Goal: Information Seeking & Learning: Find specific fact

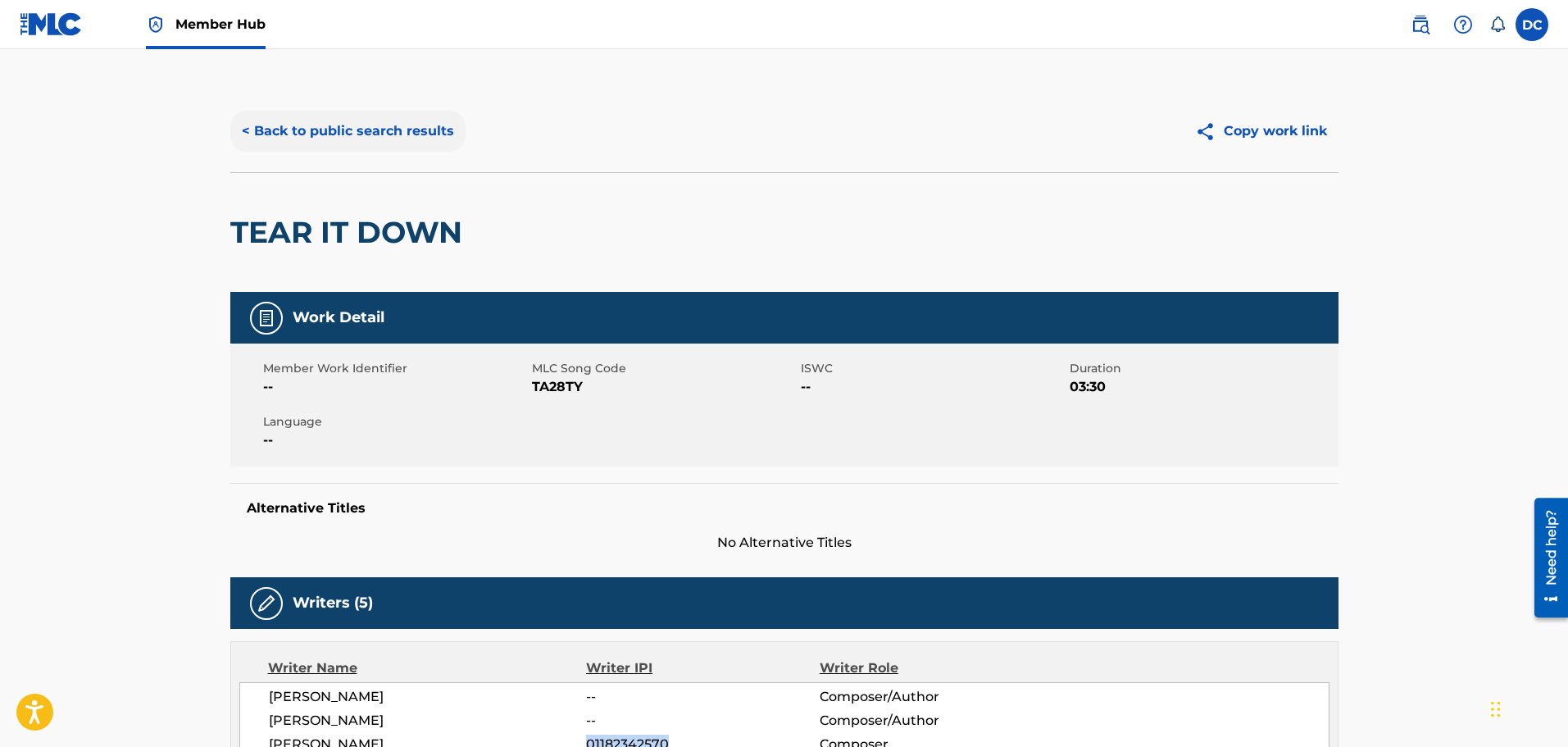
click at [355, 128] on button "< Back to public search results" at bounding box center [348, 131] width 235 height 41
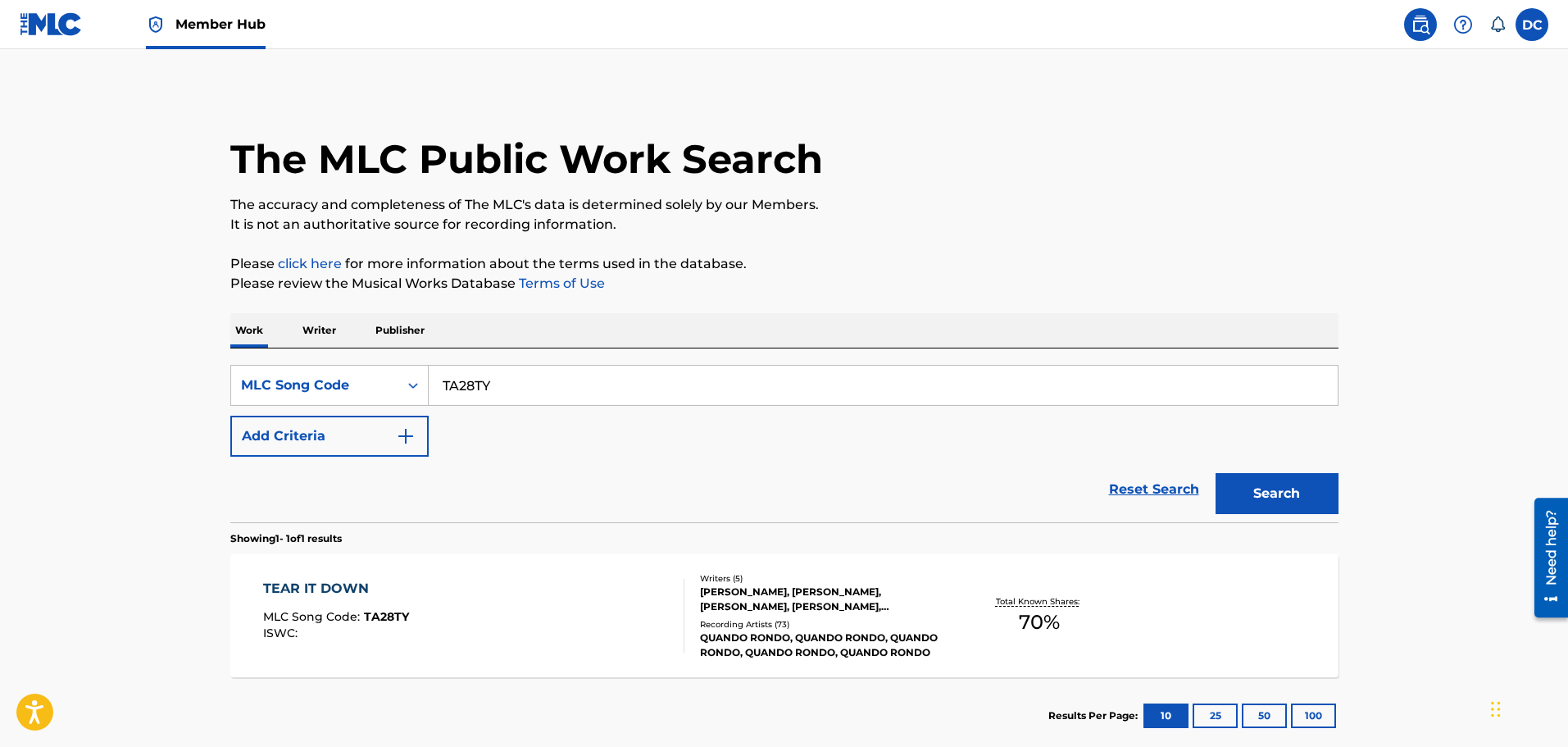
scroll to position [51, 0]
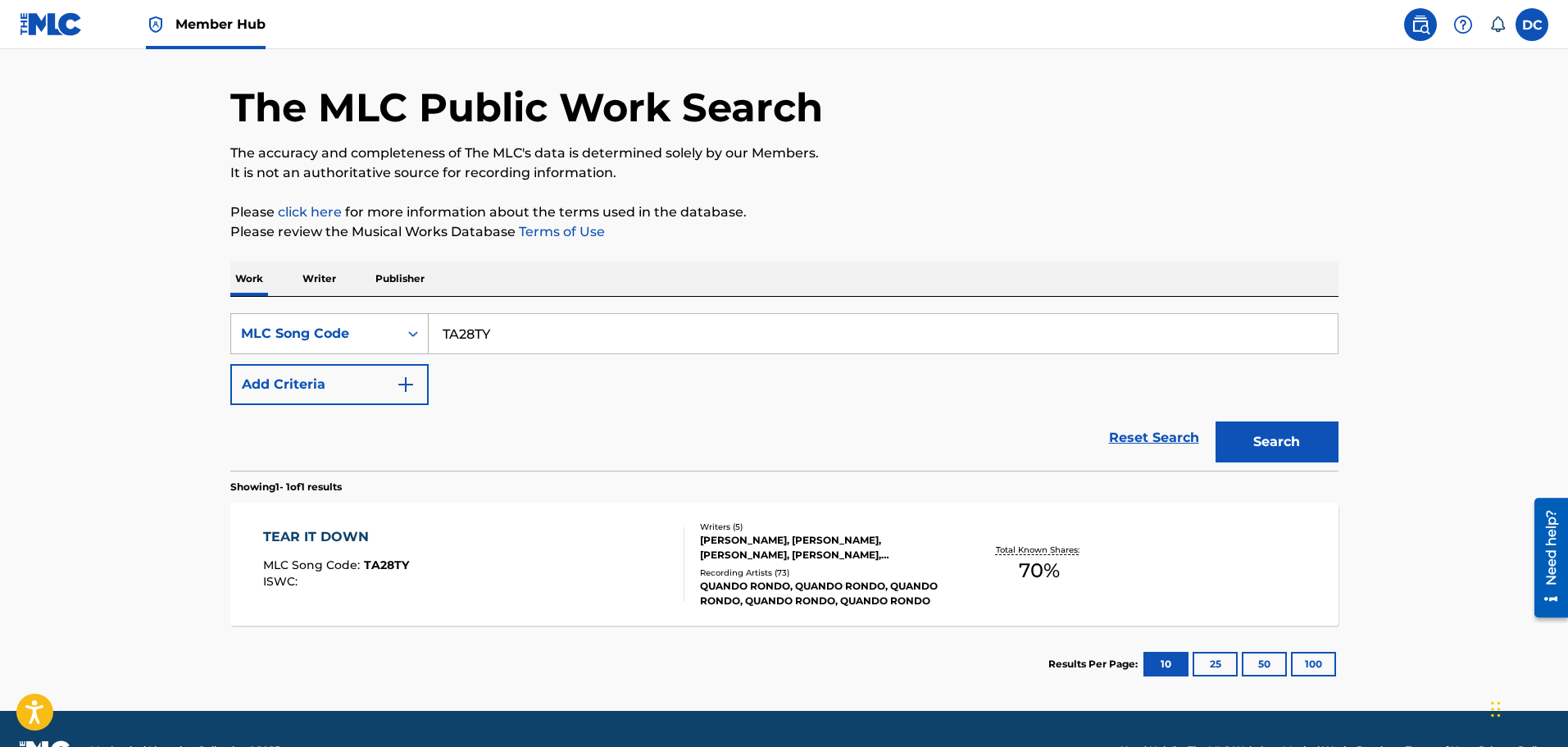
click at [404, 340] on div "Search Form" at bounding box center [413, 333] width 29 height 29
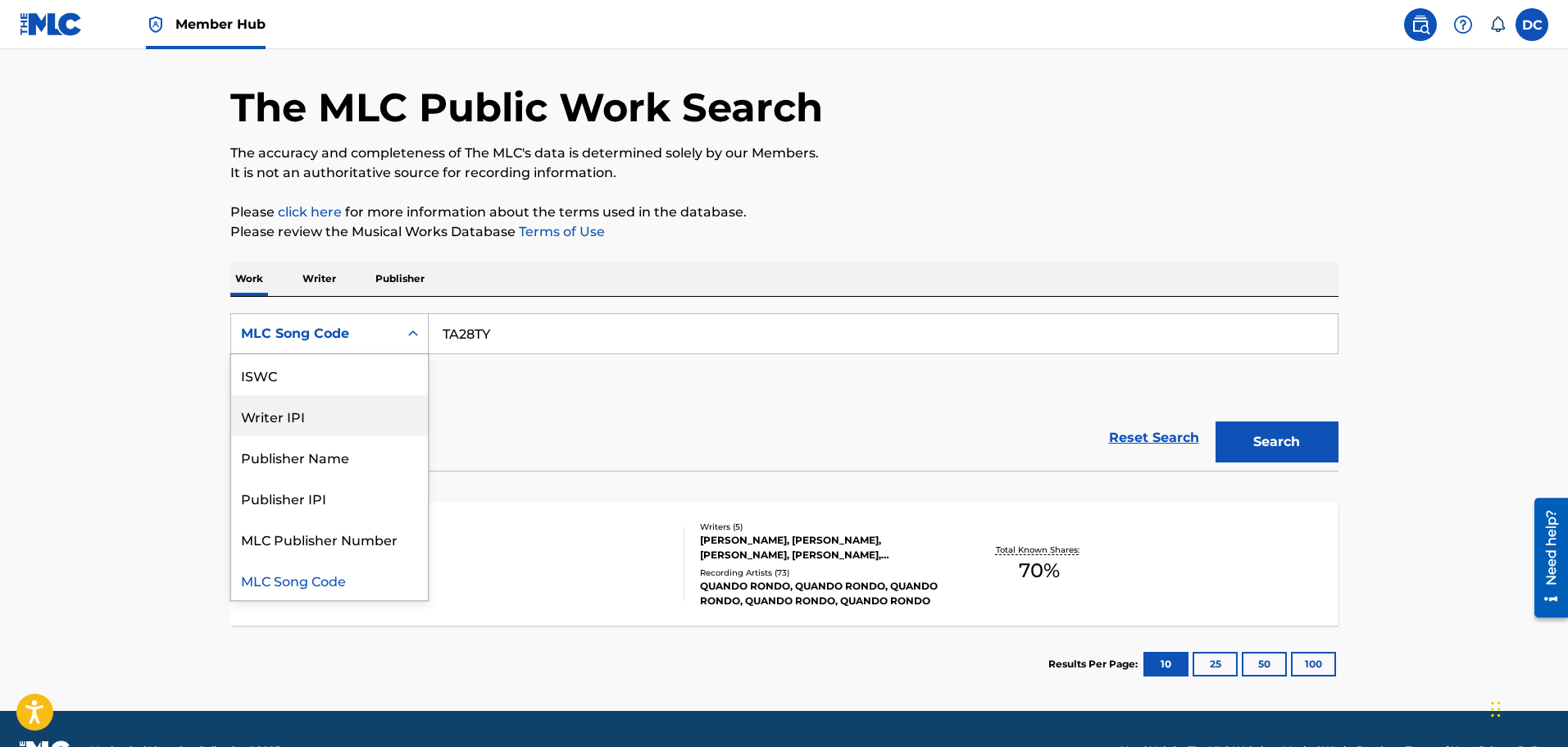
scroll to position [0, 0]
click at [369, 389] on div "Work Title" at bounding box center [329, 374] width 196 height 41
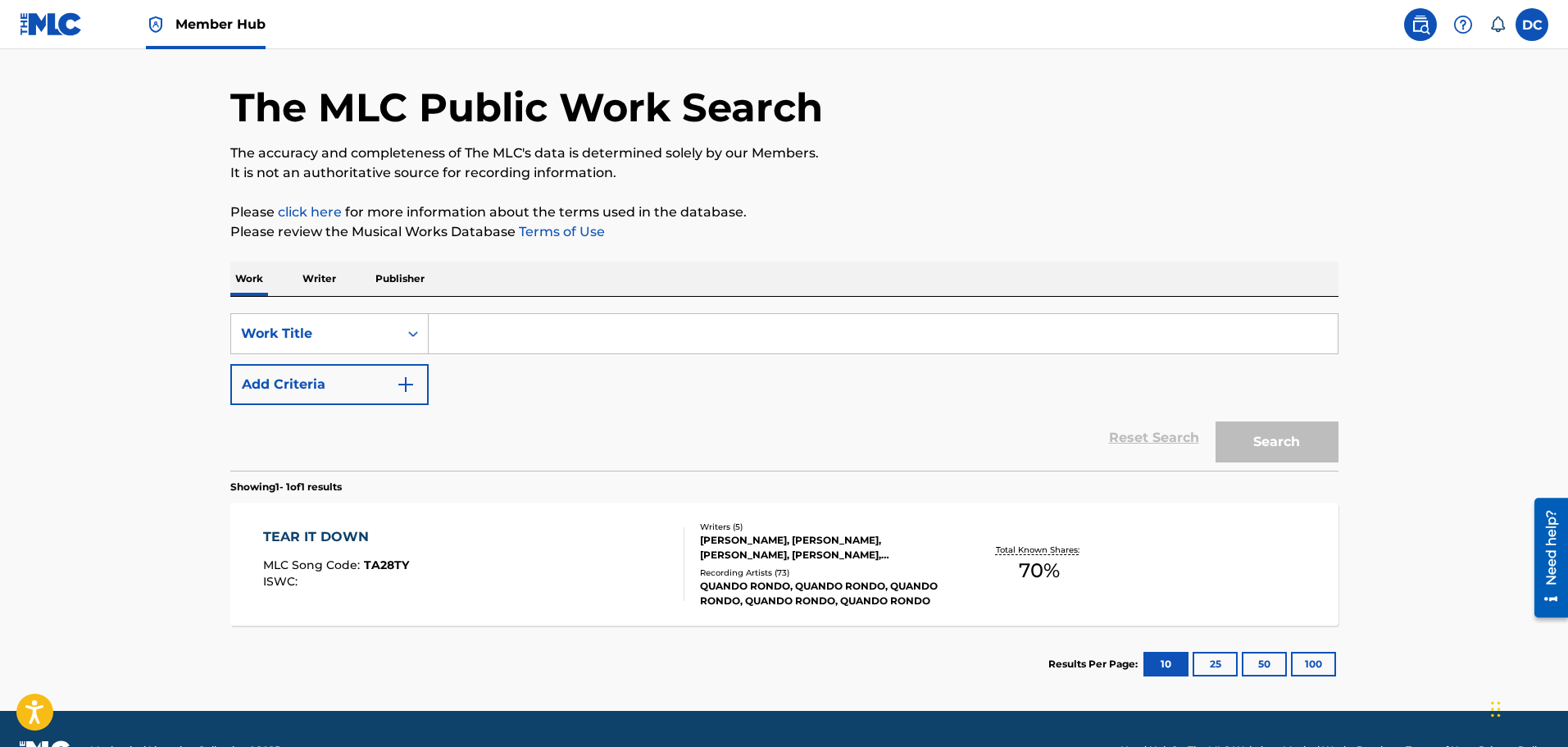
click at [455, 342] on input "Search Form" at bounding box center [884, 333] width 909 height 39
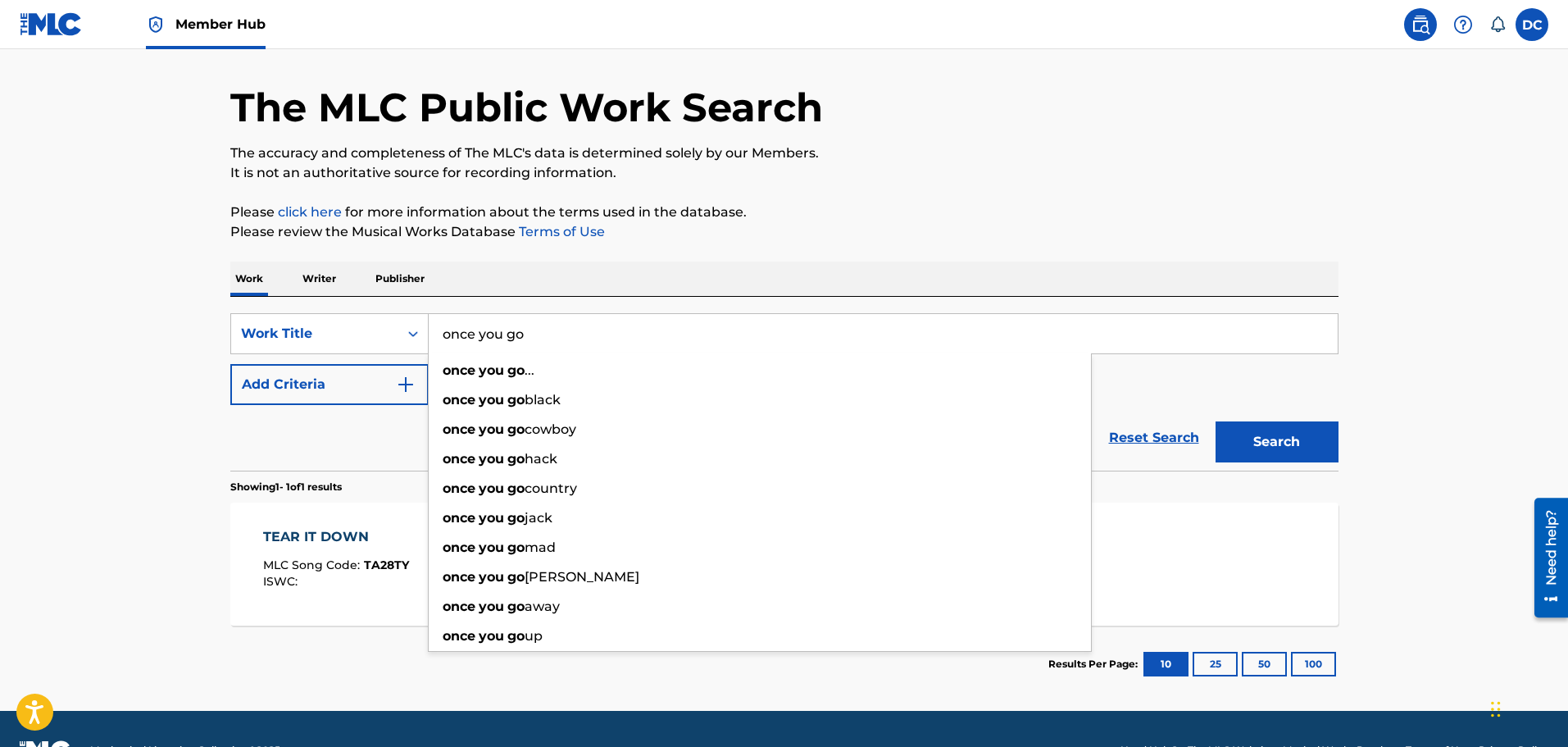
type input "once you go"
click at [360, 437] on div "Reset Search Search" at bounding box center [785, 438] width 1109 height 65
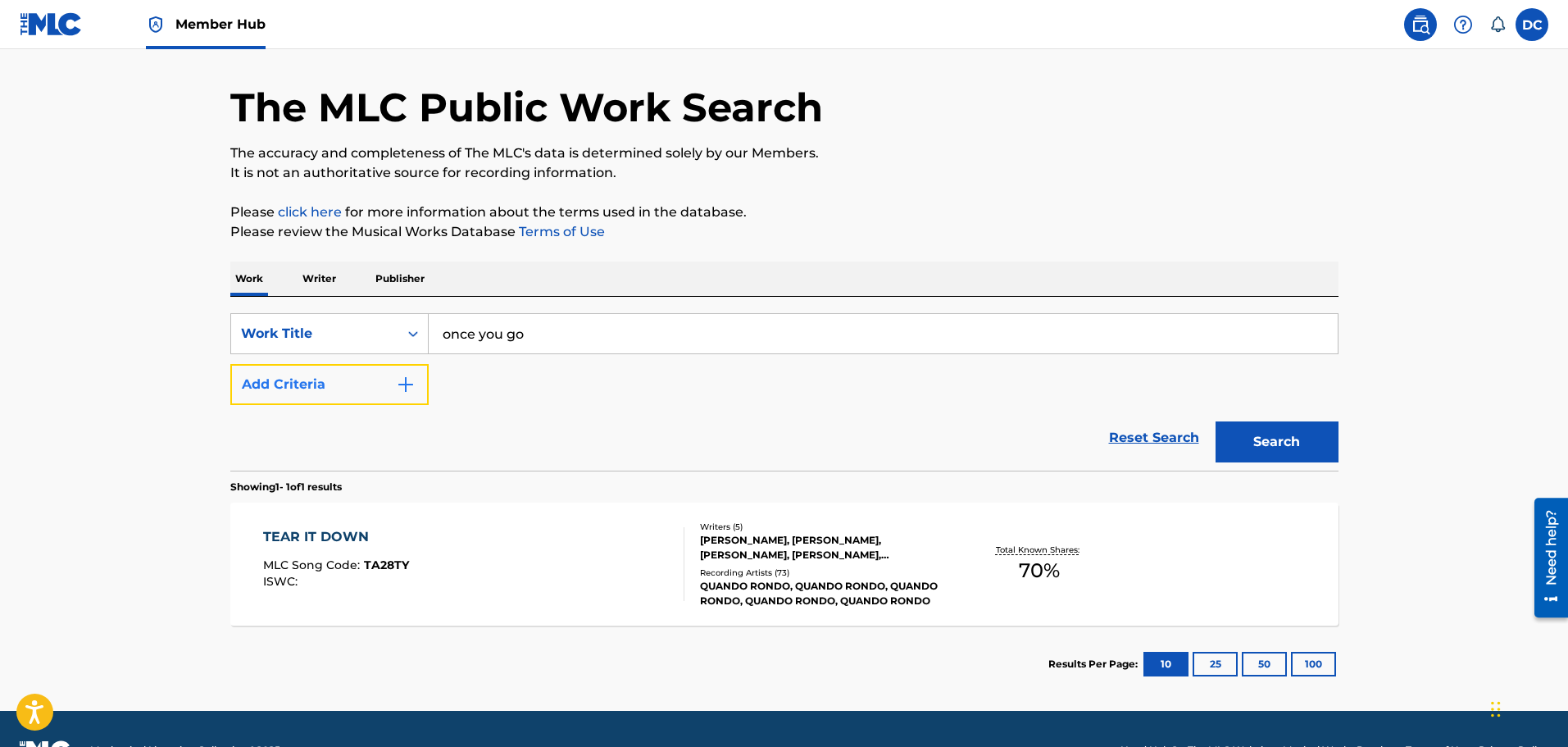
click at [356, 389] on button "Add Criteria" at bounding box center [329, 383] width 198 height 41
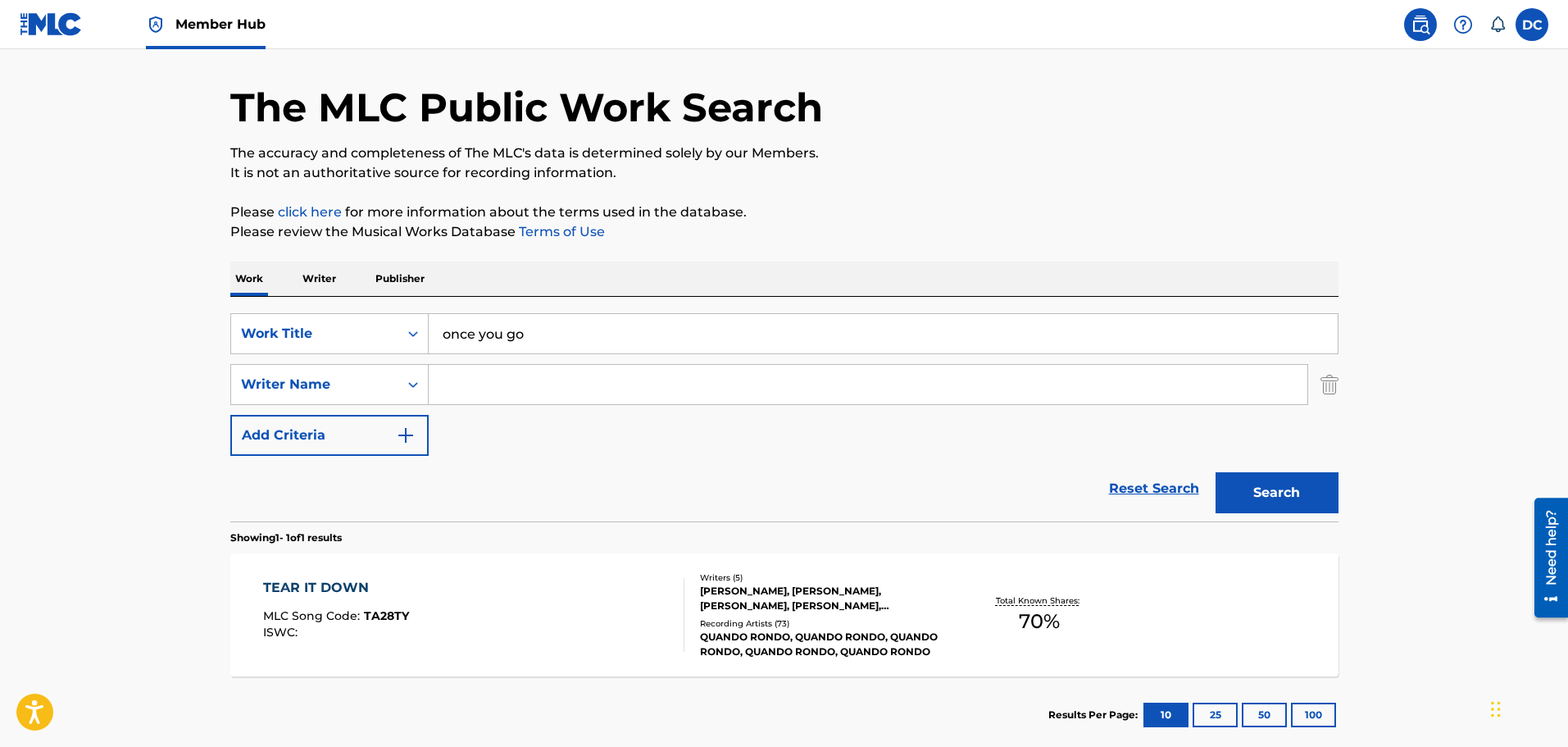
click at [460, 375] on input "Search Form" at bounding box center [868, 383] width 879 height 39
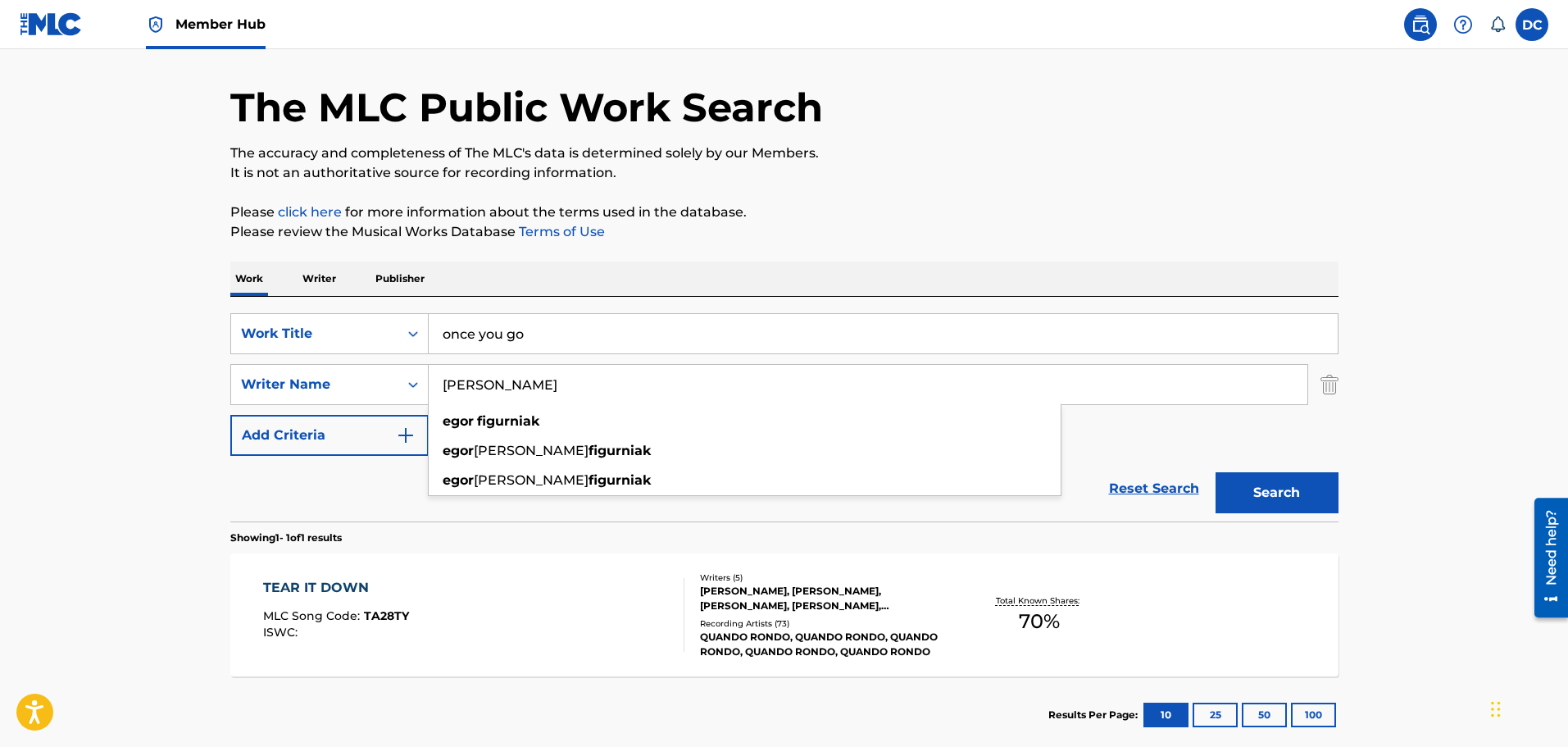
type input "egor figurniak"
click at [1216, 472] on button "Search" at bounding box center [1278, 492] width 123 height 41
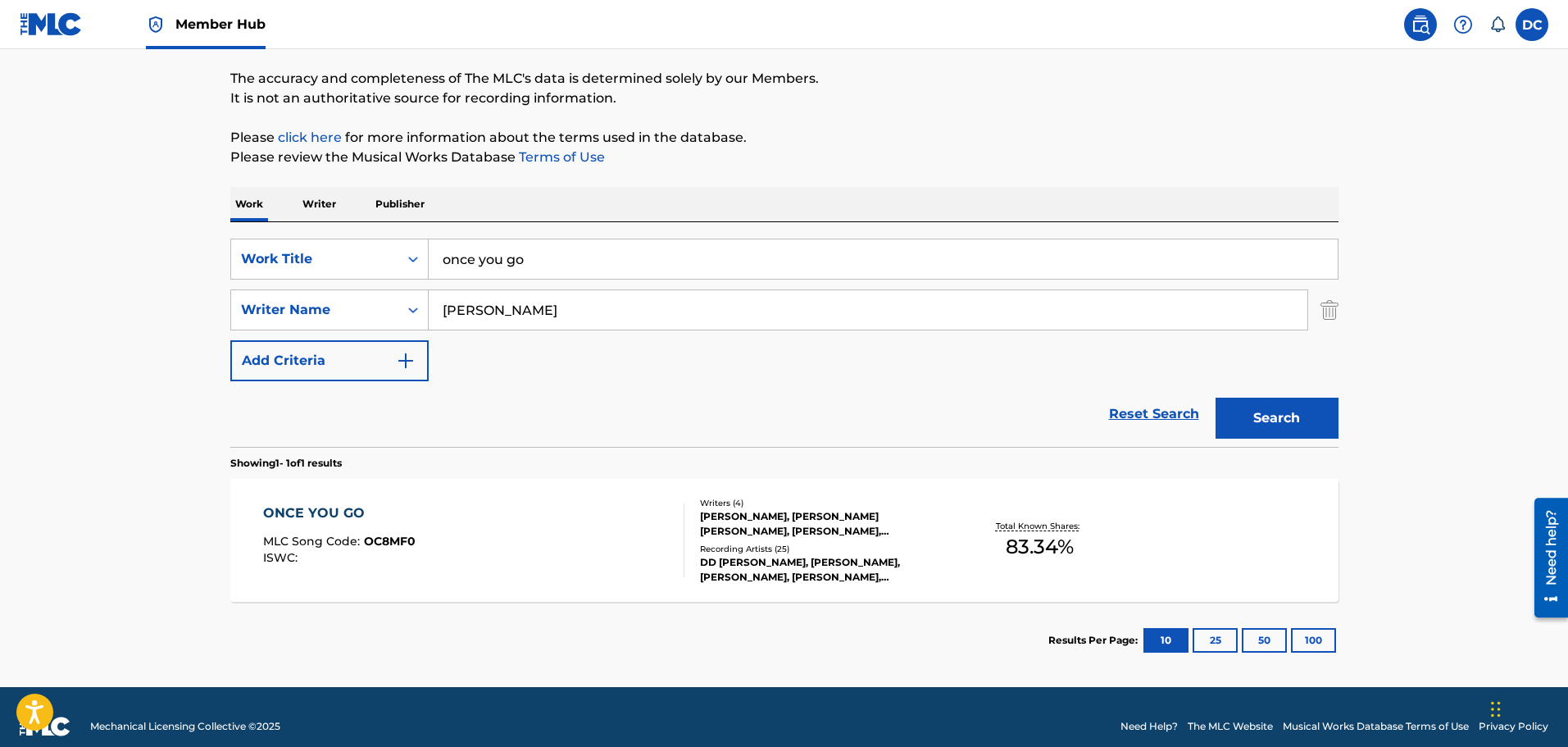
scroll to position [145, 0]
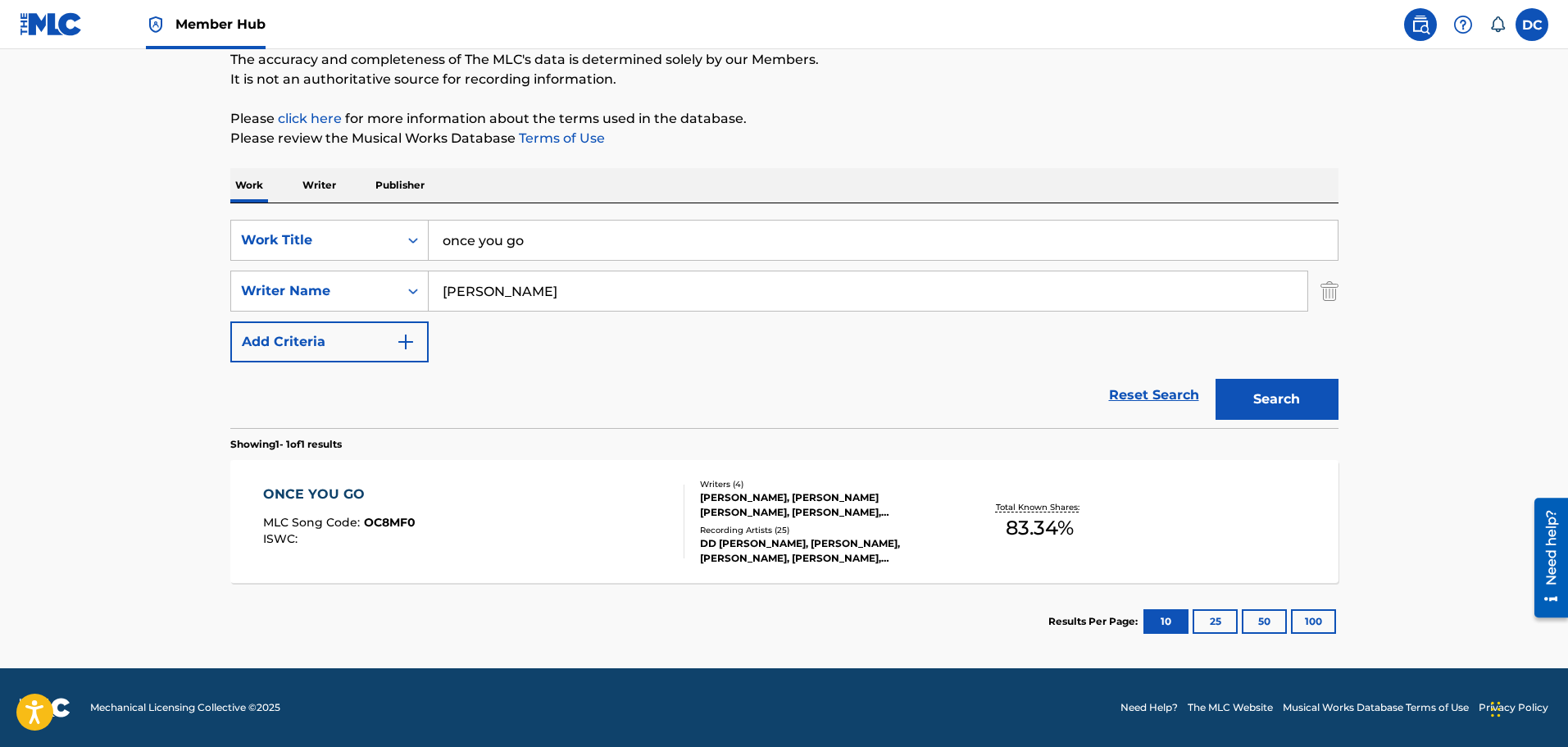
click at [440, 503] on div "ONCE YOU GO MLC Song Code : OC8MF0 ISWC :" at bounding box center [474, 521] width 421 height 74
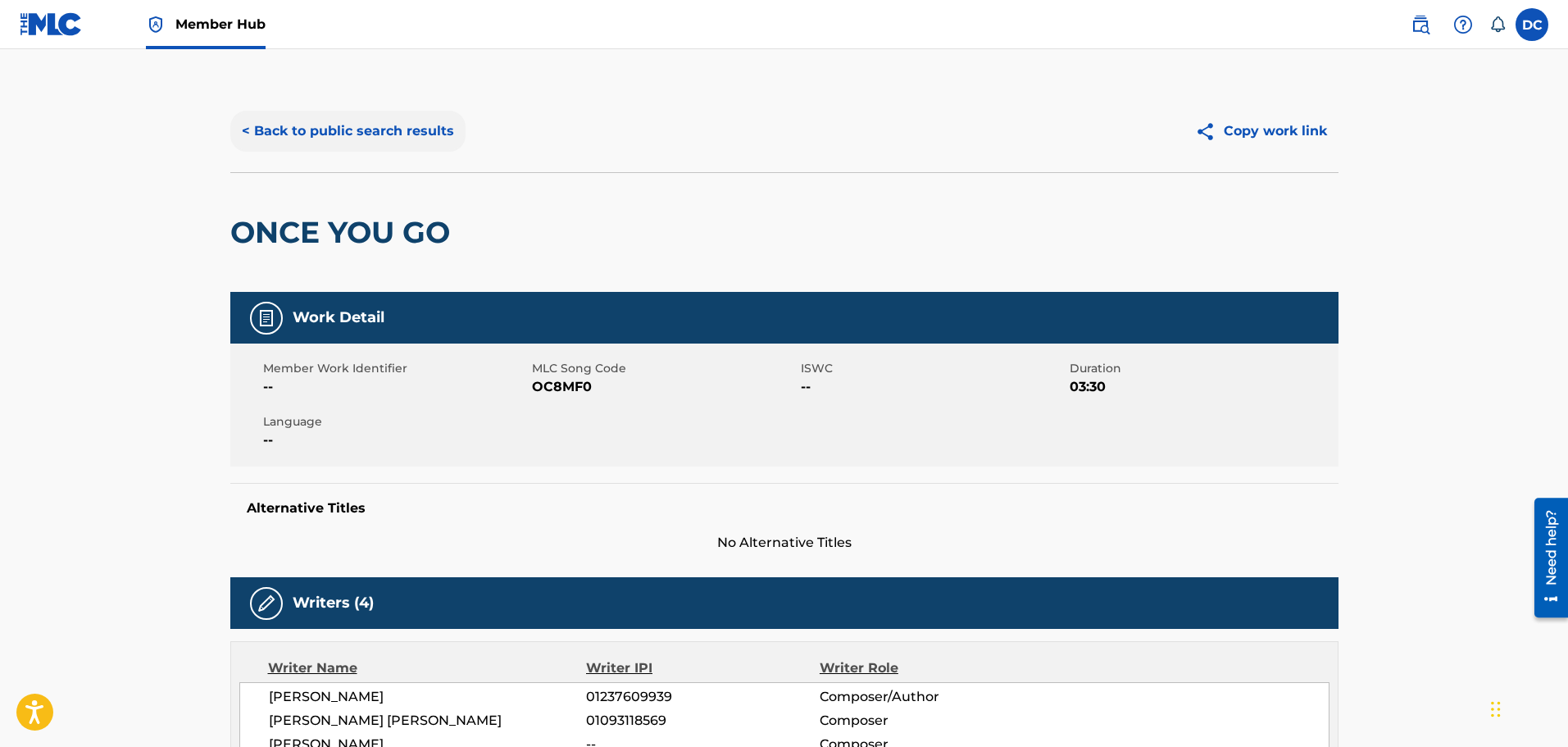
click at [299, 114] on button "< Back to public search results" at bounding box center [348, 131] width 235 height 41
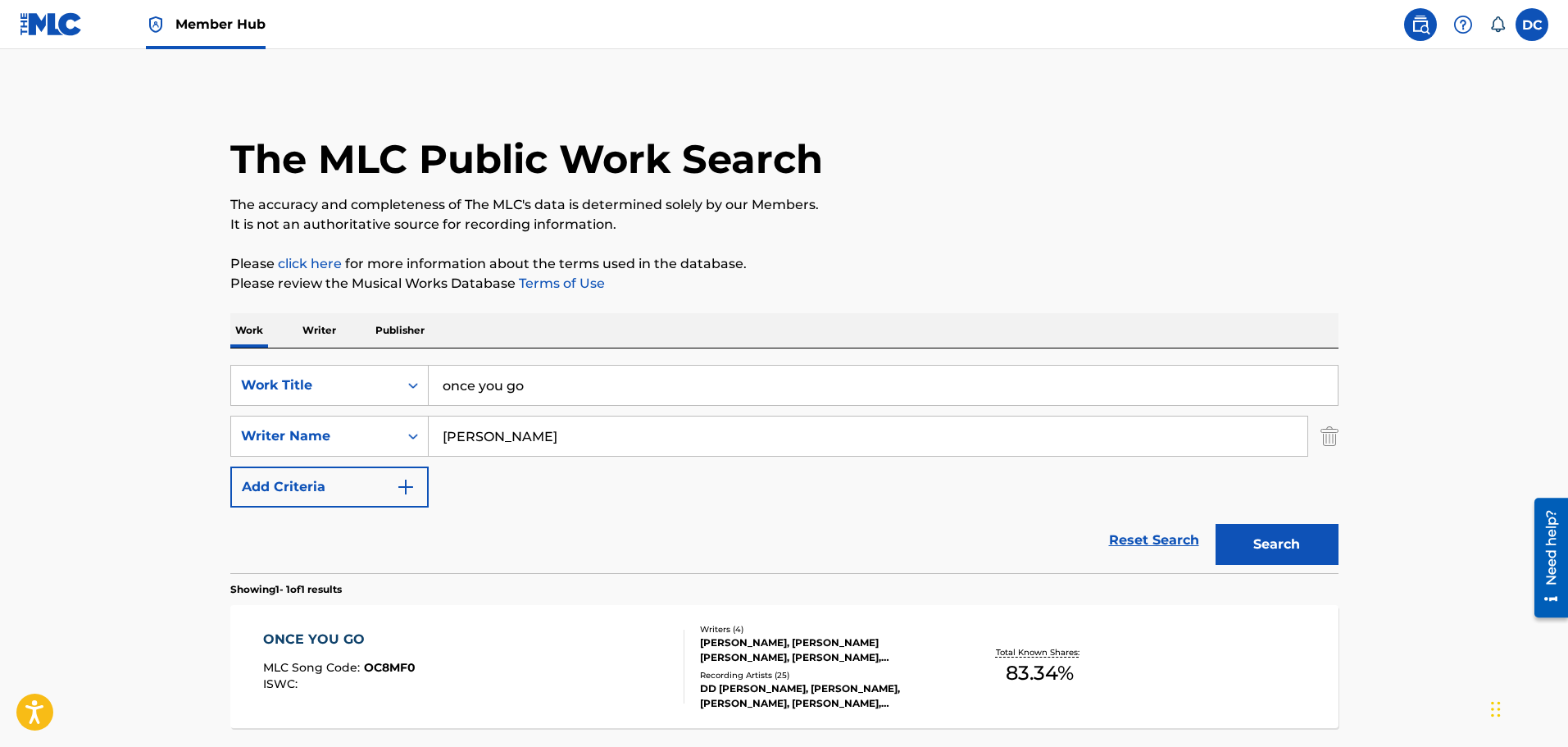
scroll to position [51, 0]
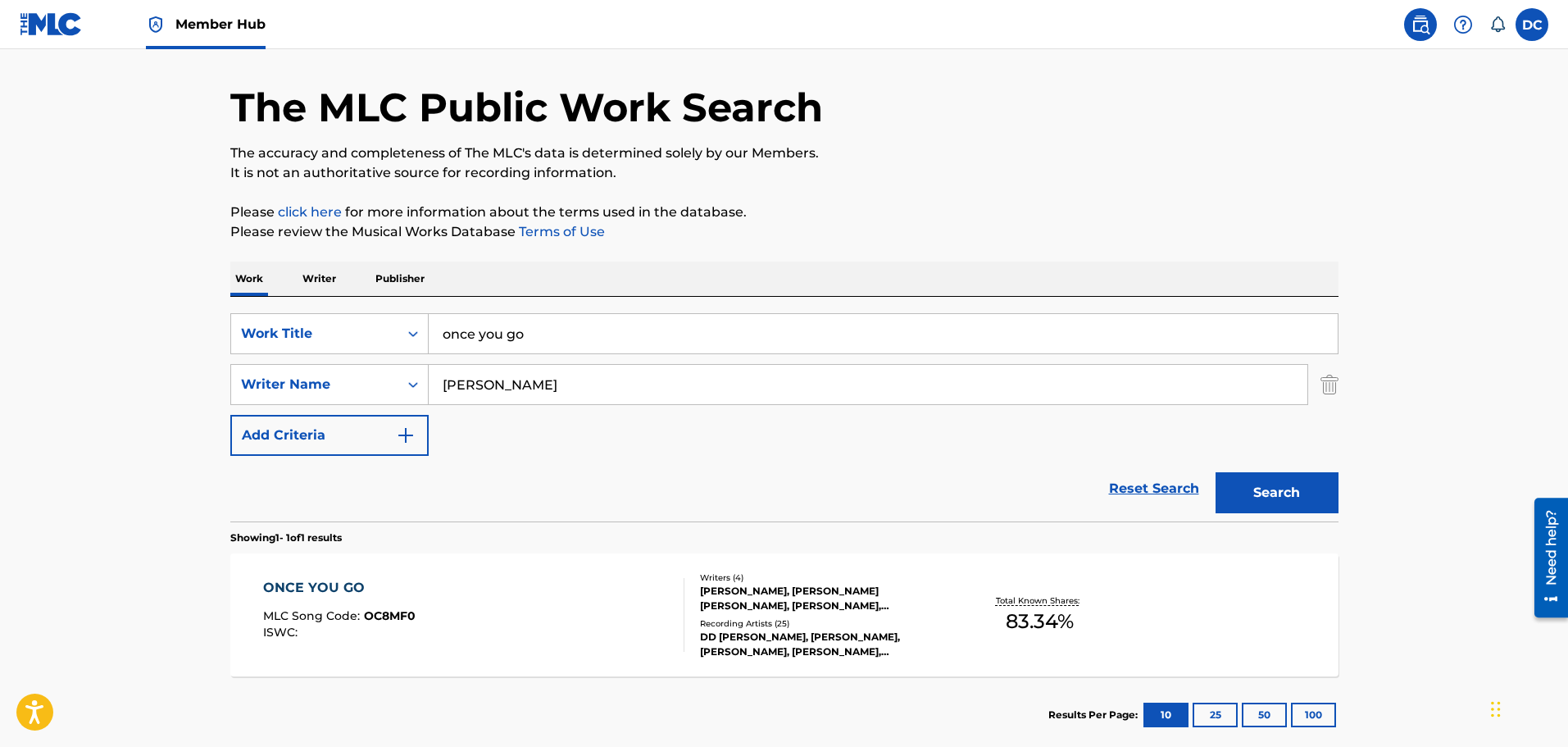
click at [429, 389] on input "egor figurniak" at bounding box center [868, 383] width 879 height 39
click at [484, 386] on input "egor figurniak" at bounding box center [868, 383] width 879 height 39
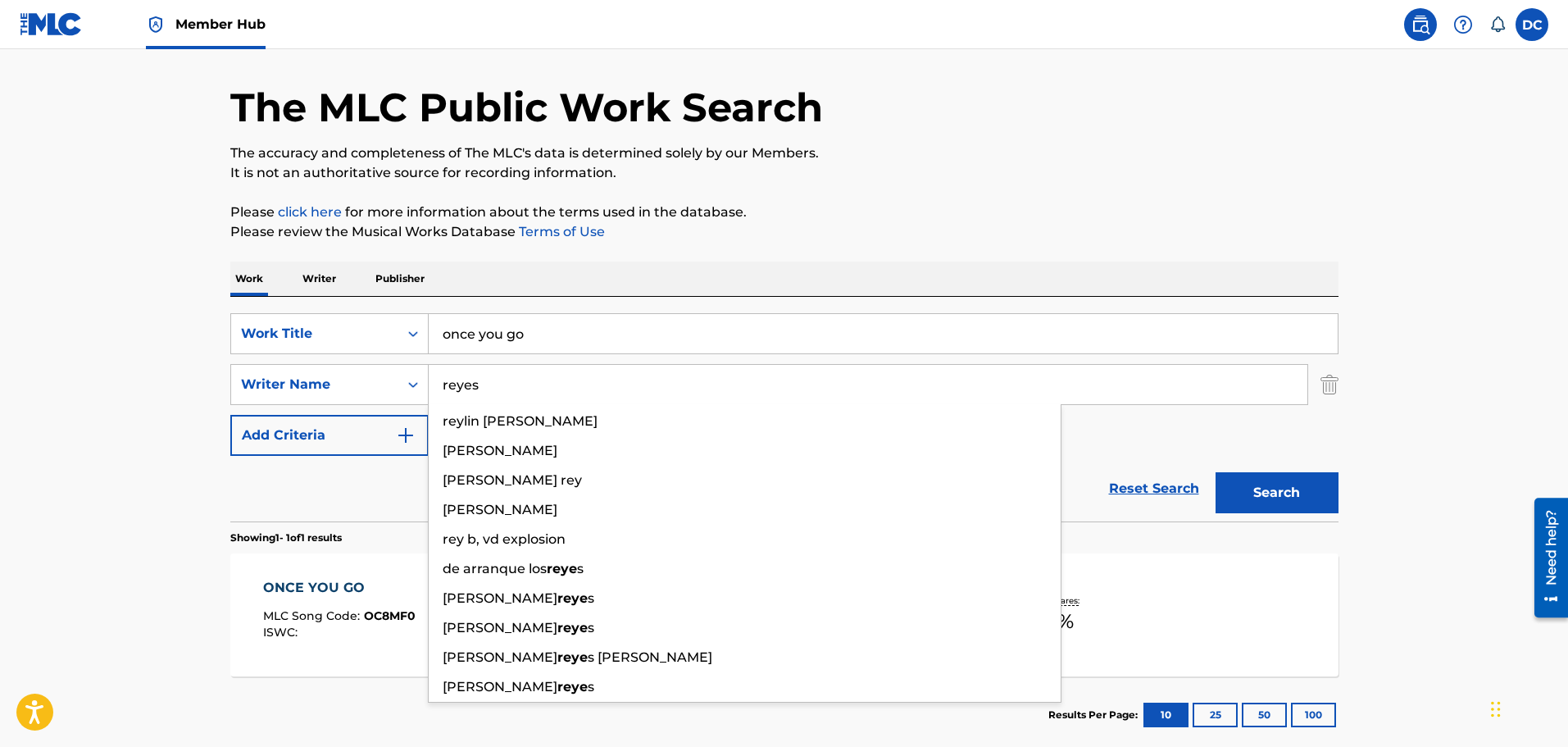
type input "reyes"
click at [1216, 472] on button "Search" at bounding box center [1278, 492] width 123 height 41
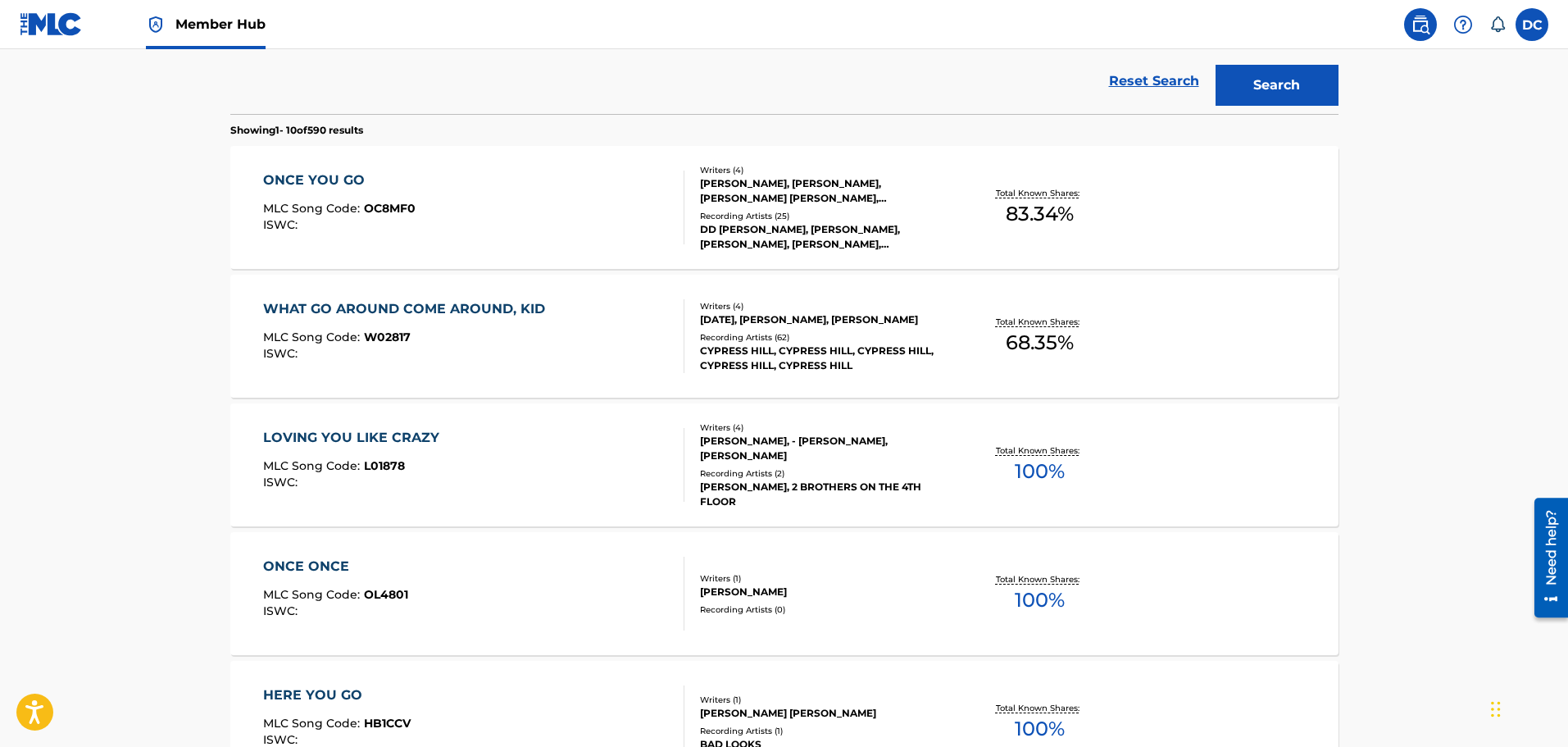
scroll to position [245, 0]
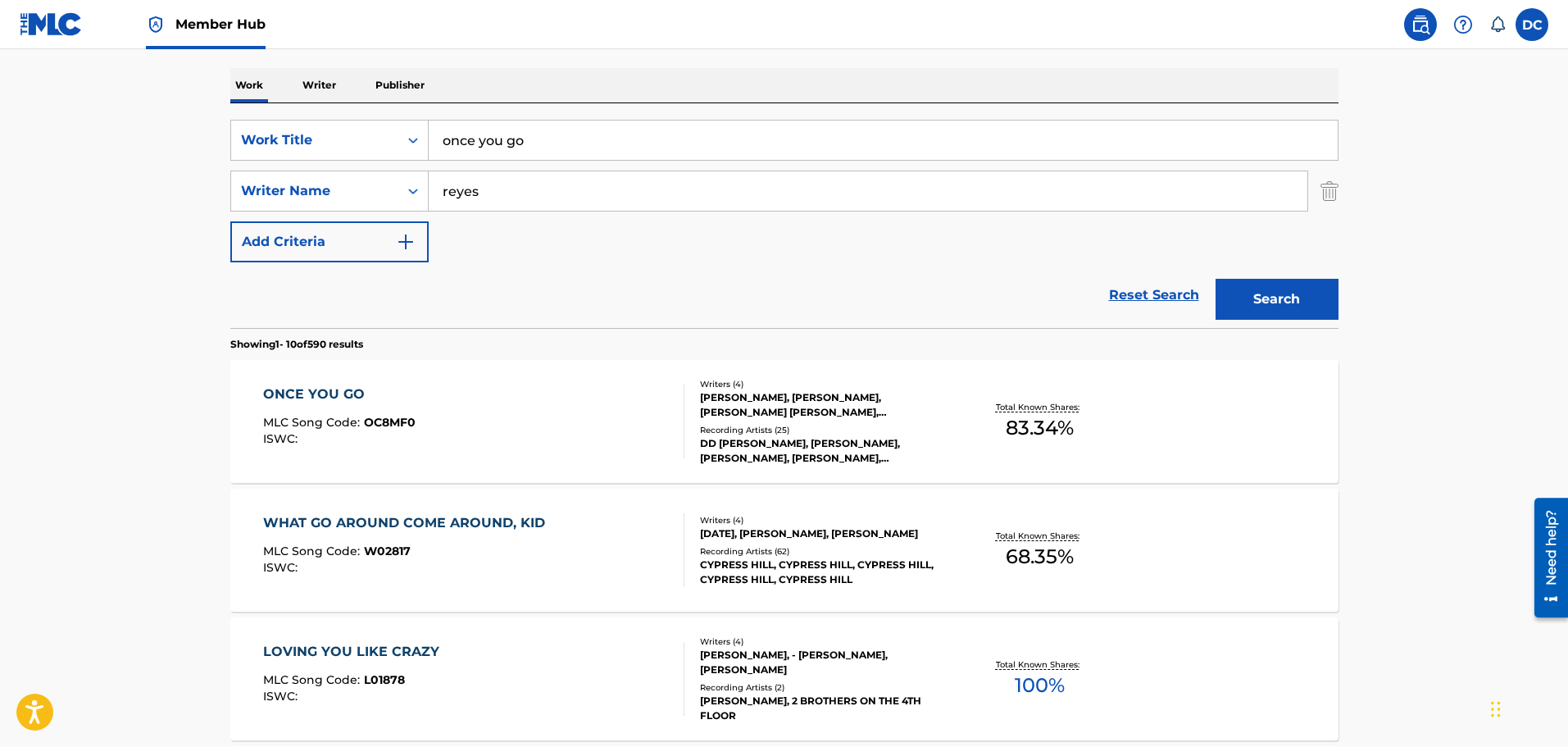
click at [685, 452] on div "Writers ( 4 ) DAVID REYES, KENNETH ARIAS, MUHAMMED EMIN TOPCU, EGOR FIGURNIAK R…" at bounding box center [815, 421] width 263 height 87
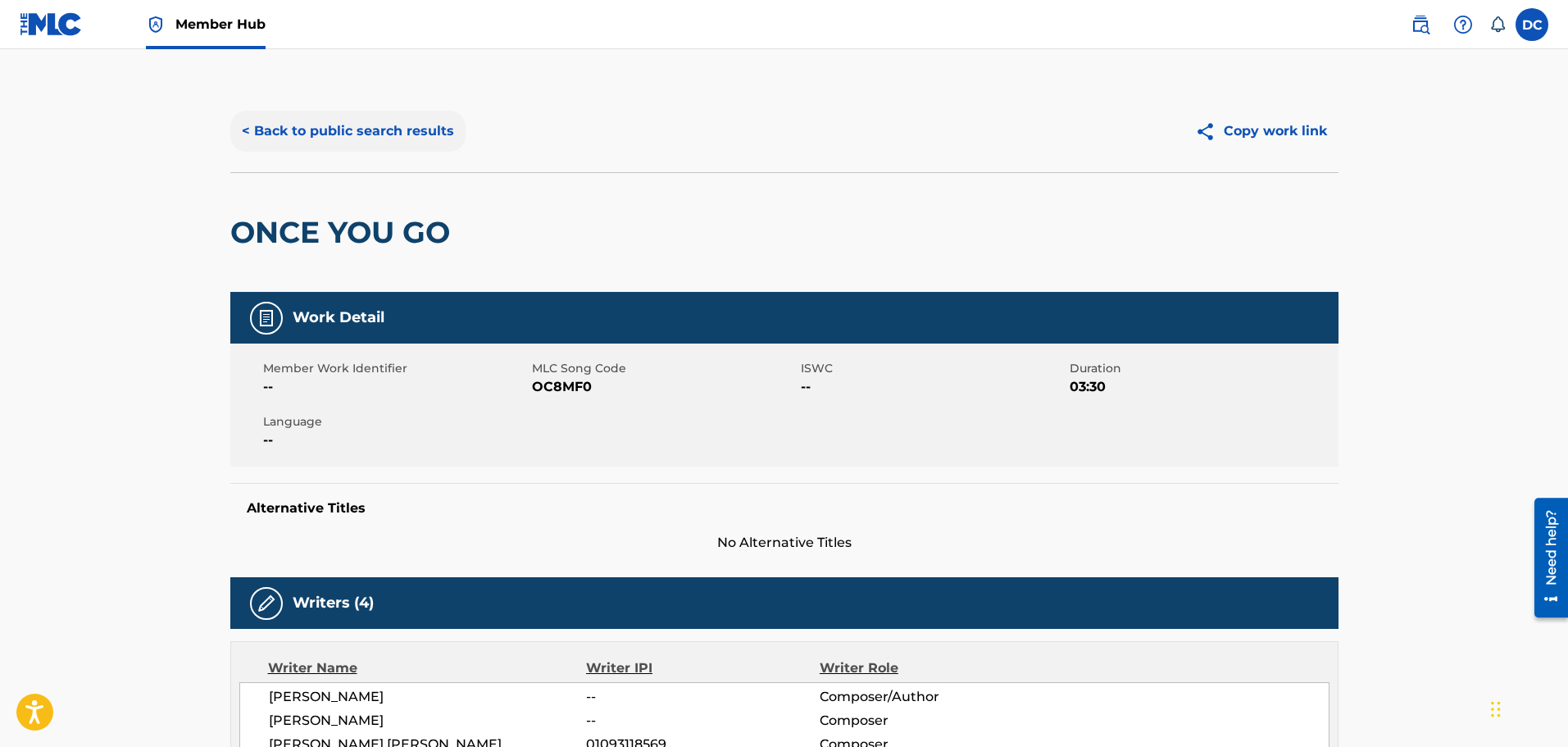
click at [343, 132] on button "< Back to public search results" at bounding box center [348, 131] width 235 height 41
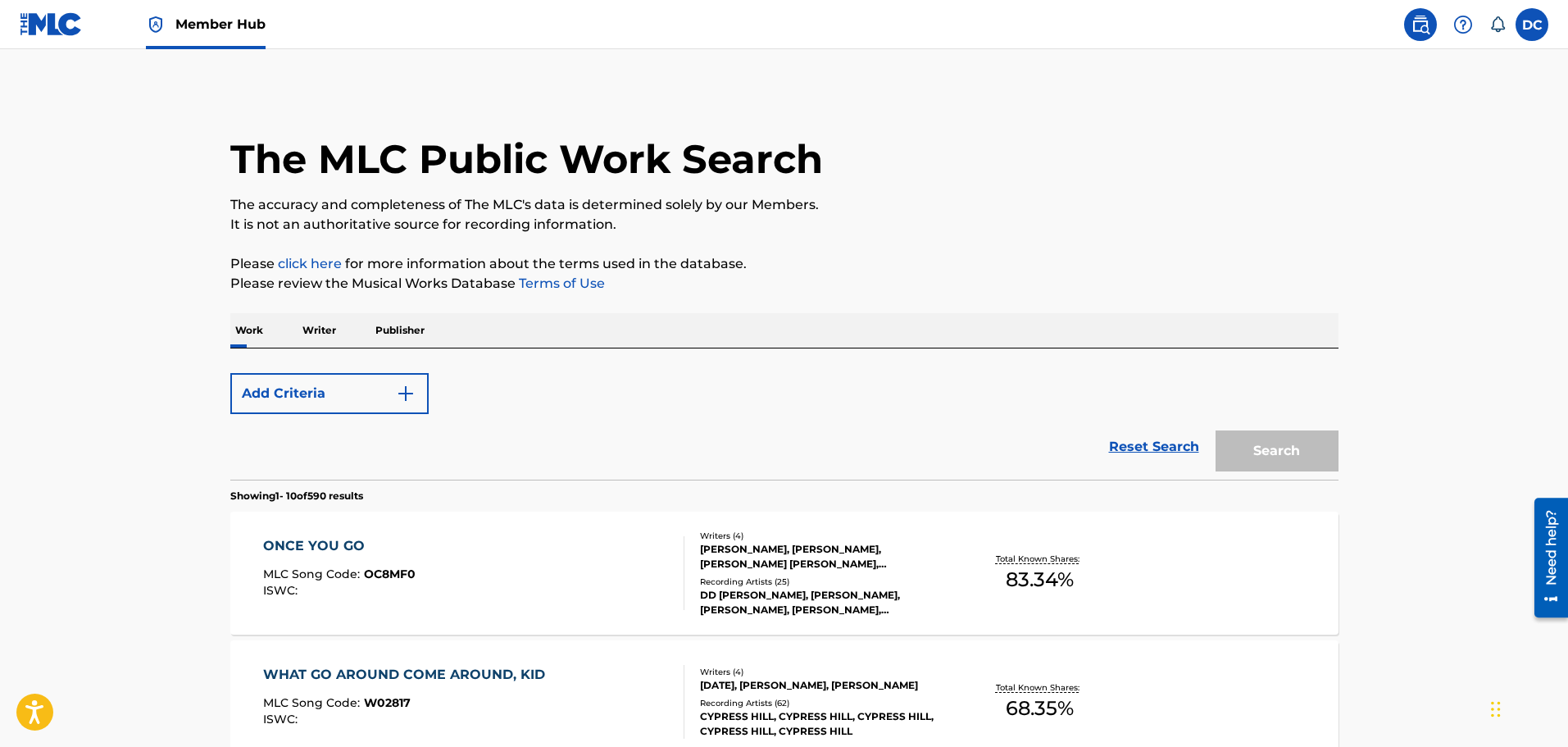
scroll to position [245, 0]
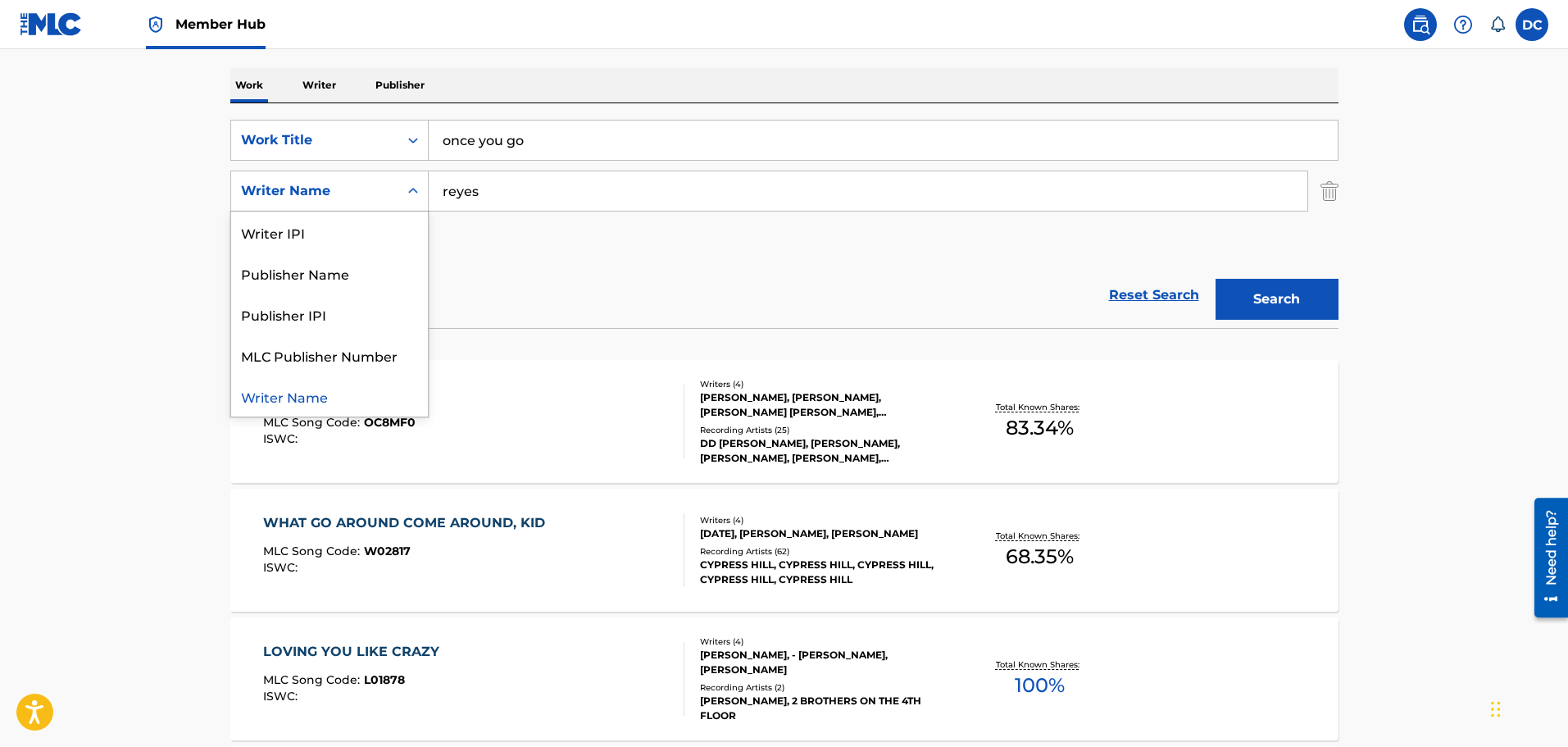
click at [422, 197] on div "Search Form" at bounding box center [413, 191] width 29 height 29
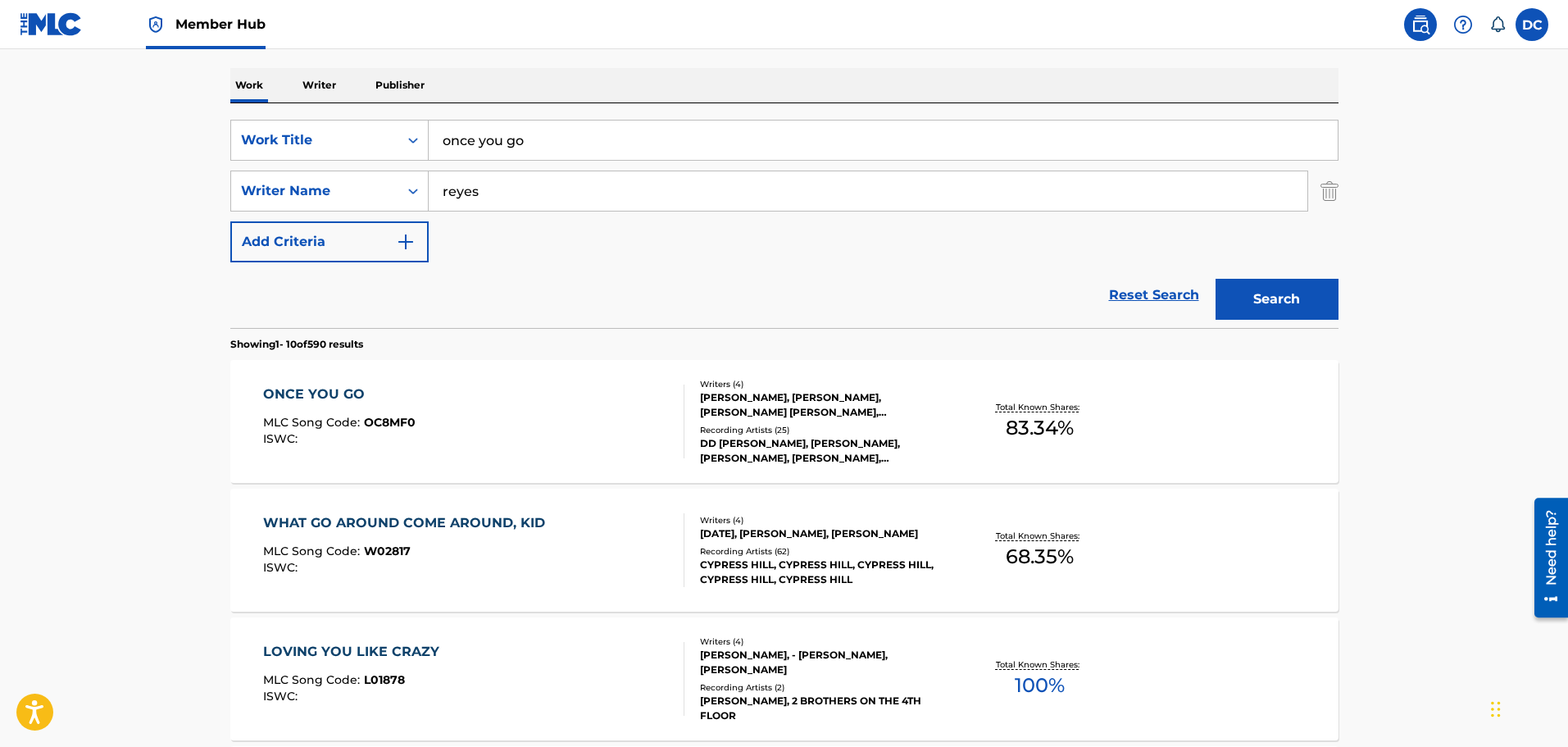
click at [405, 203] on div "Search Form" at bounding box center [413, 191] width 29 height 29
click at [489, 192] on input "reyes" at bounding box center [868, 191] width 879 height 39
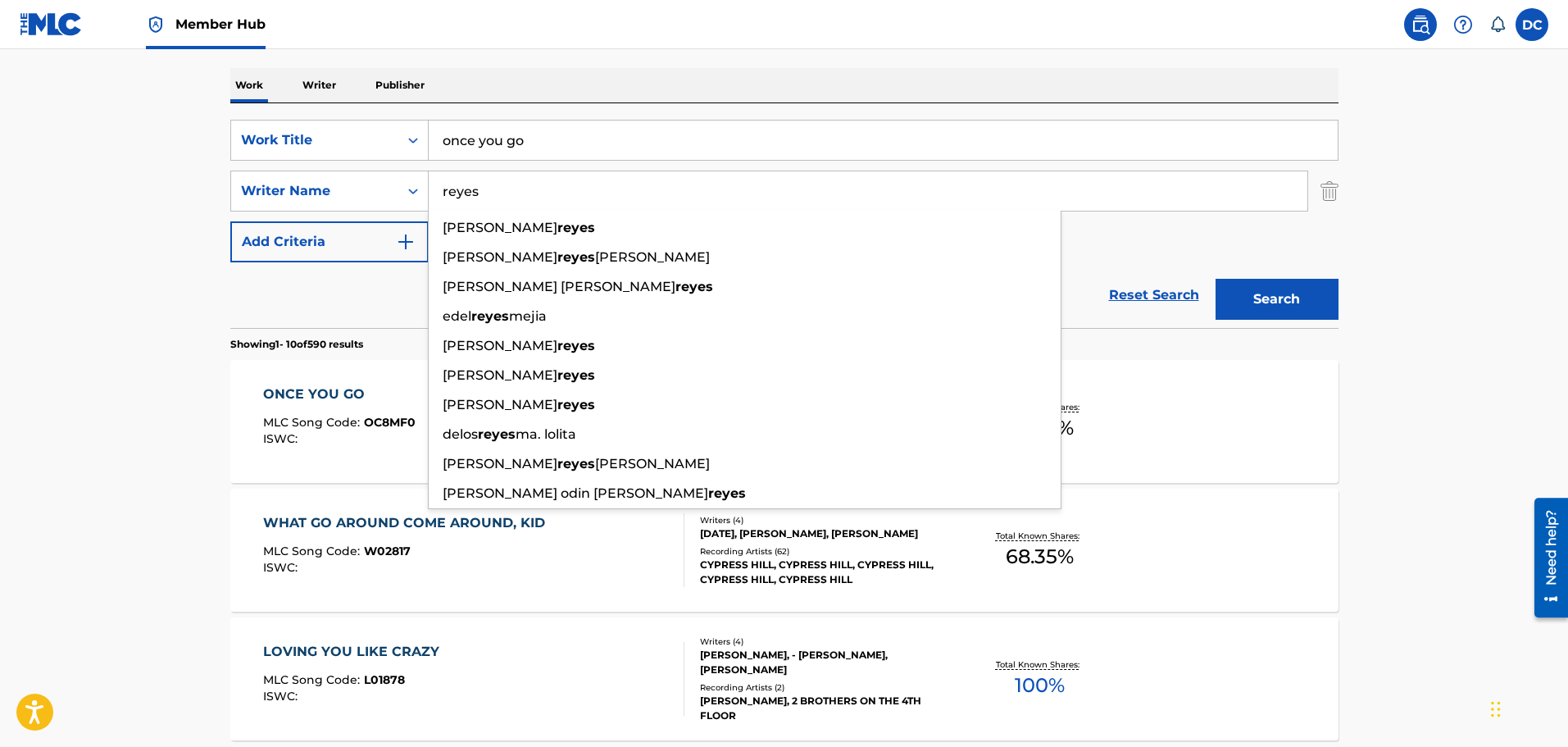
click at [489, 192] on input "reyes" at bounding box center [868, 191] width 879 height 39
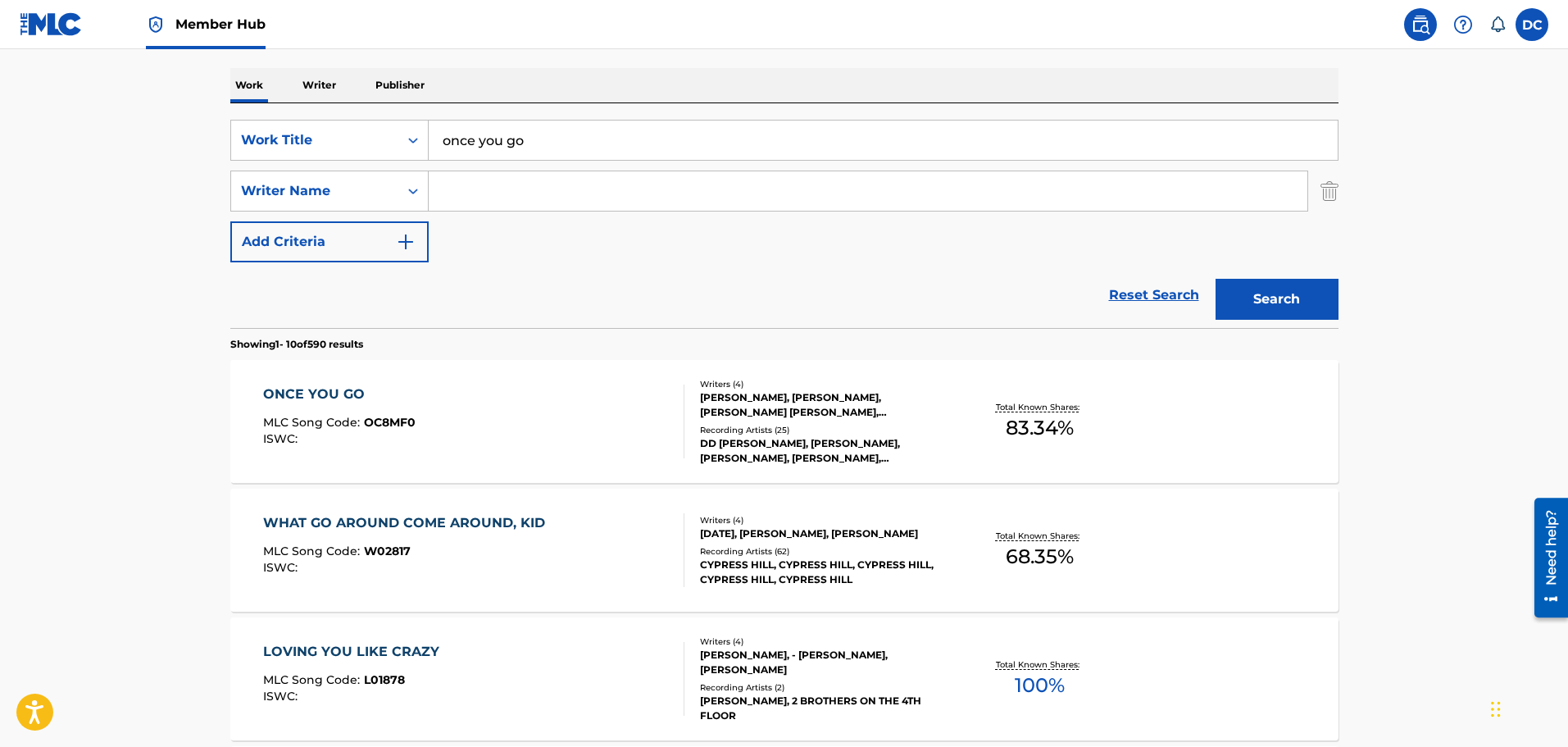
click at [556, 238] on div "SearchWithCriteriaa20ff8c6-c667-44c8-8d37-6677bcadf760 Work Title once you go S…" at bounding box center [785, 191] width 1109 height 142
click at [412, 198] on icon "Search Form" at bounding box center [413, 191] width 16 height 16
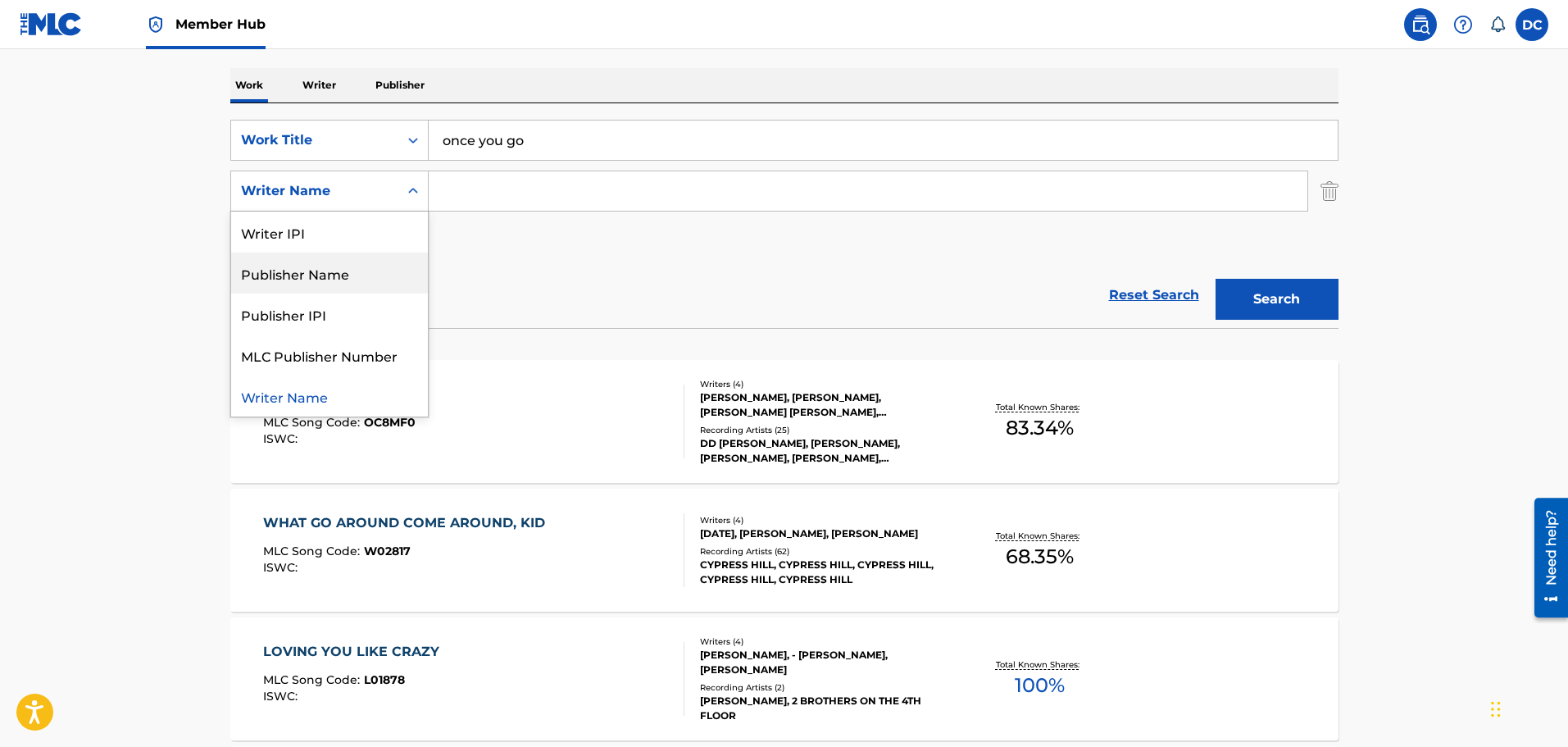
click at [367, 285] on div "Publisher Name" at bounding box center [329, 272] width 196 height 41
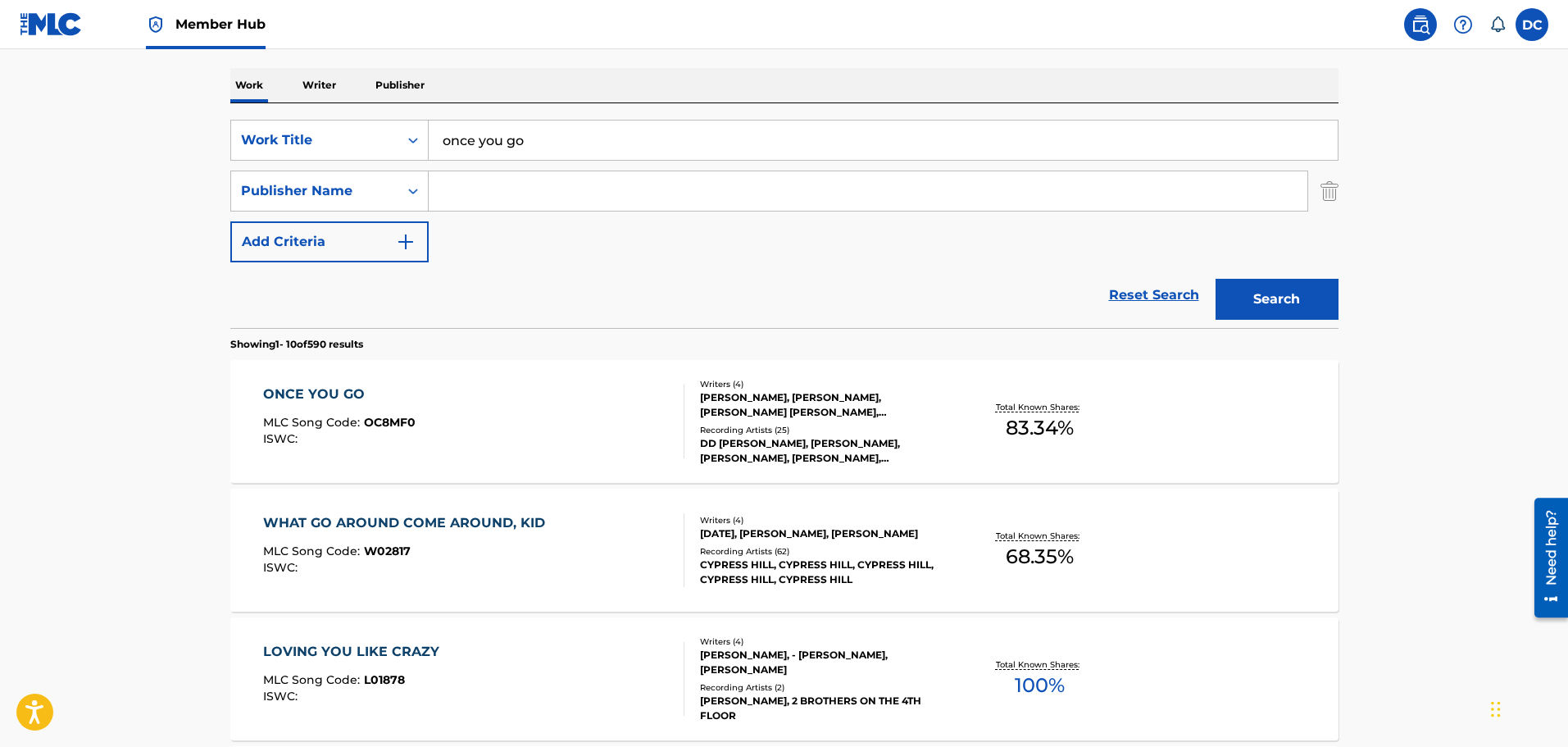
click at [495, 190] on input "Search Form" at bounding box center [868, 191] width 879 height 39
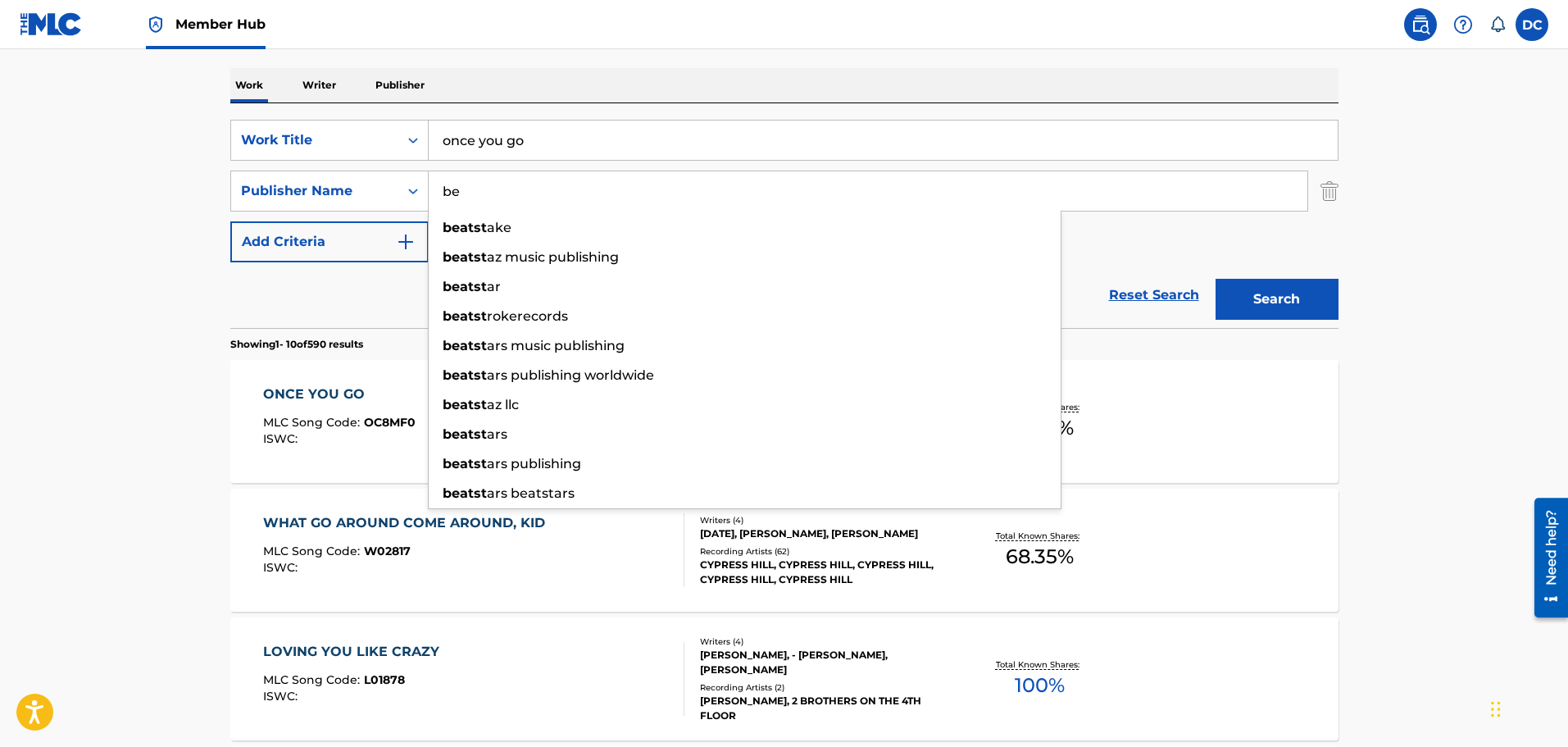
type input "b"
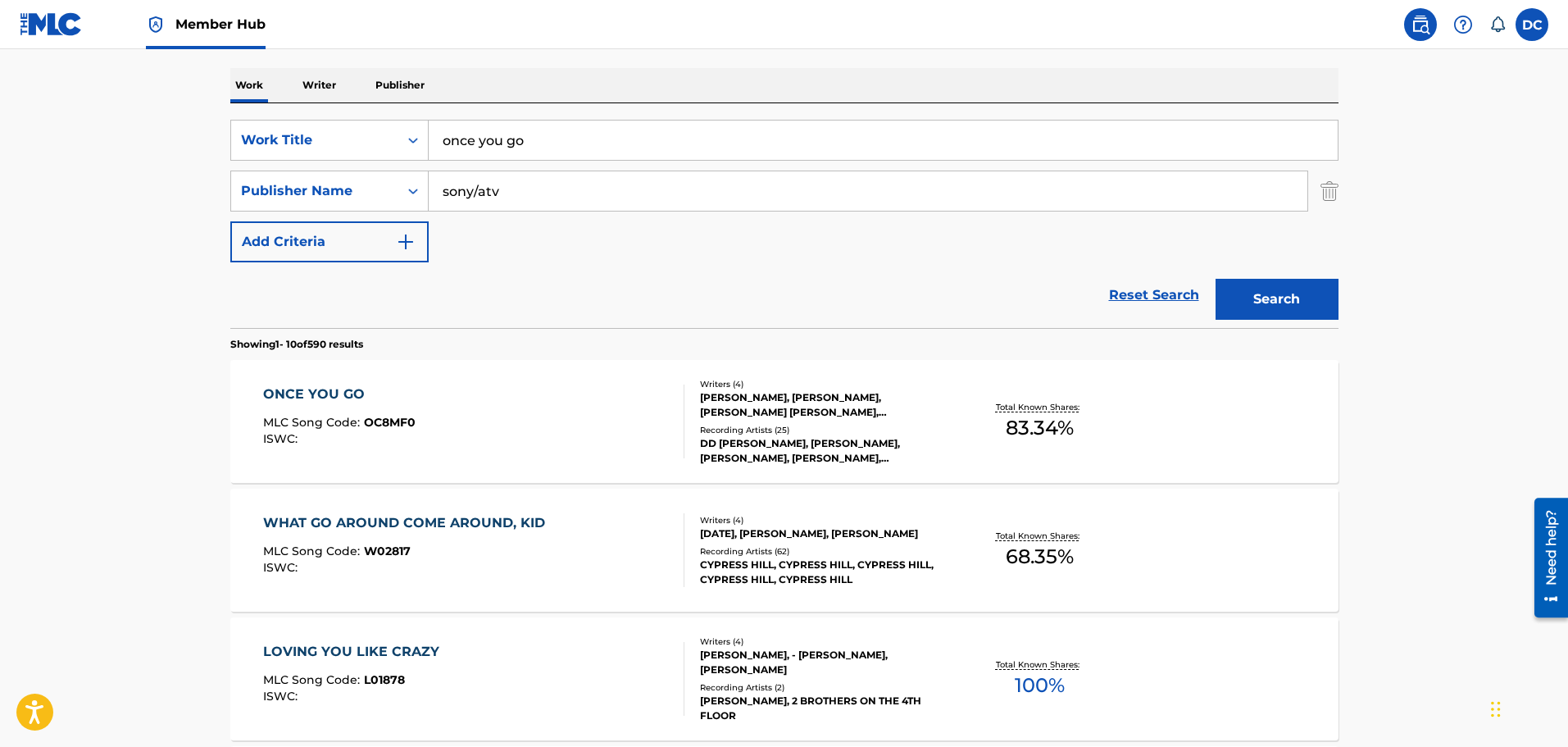
type input "sony/atv"
click at [1216, 279] on button "Search" at bounding box center [1278, 299] width 123 height 41
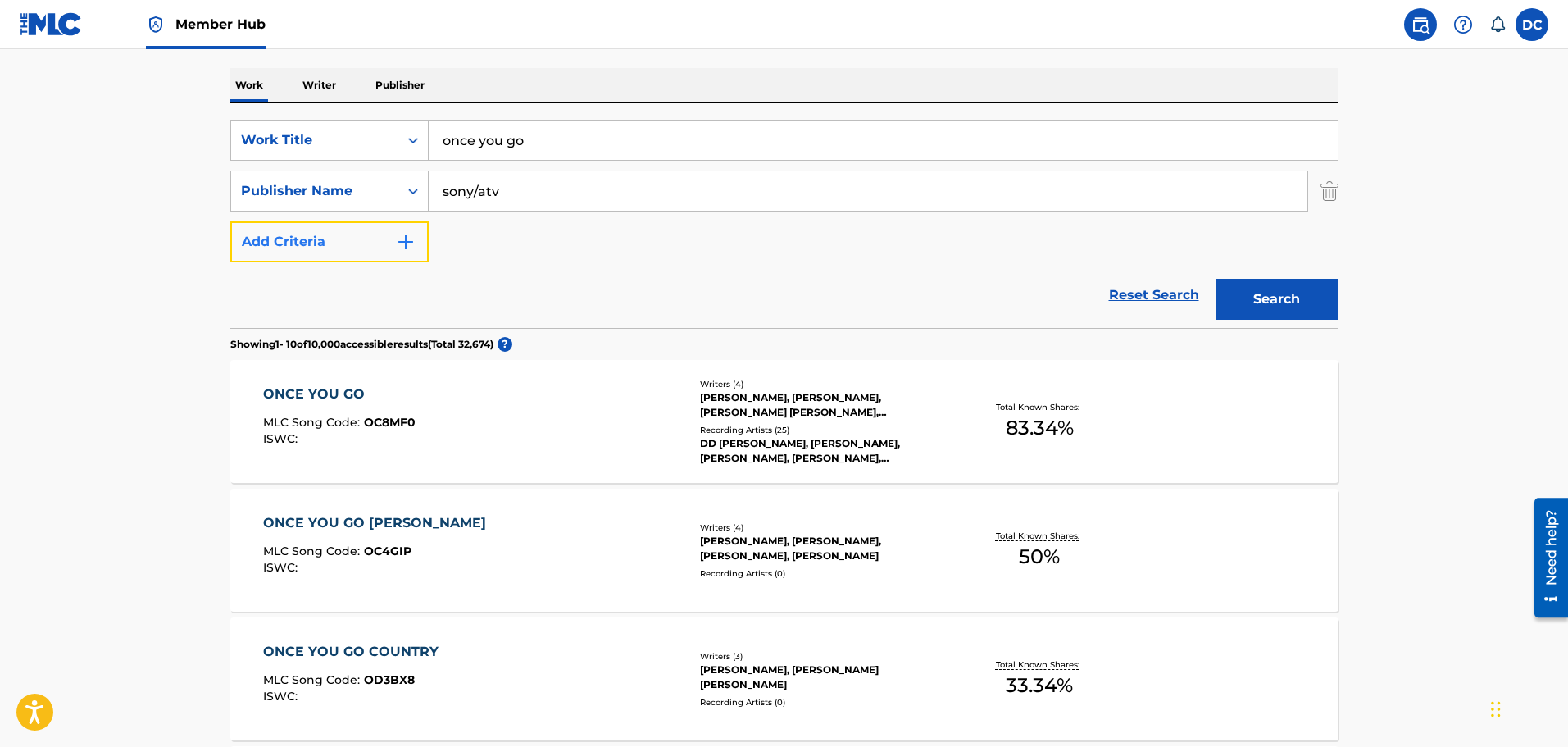
click at [334, 236] on button "Add Criteria" at bounding box center [329, 241] width 198 height 41
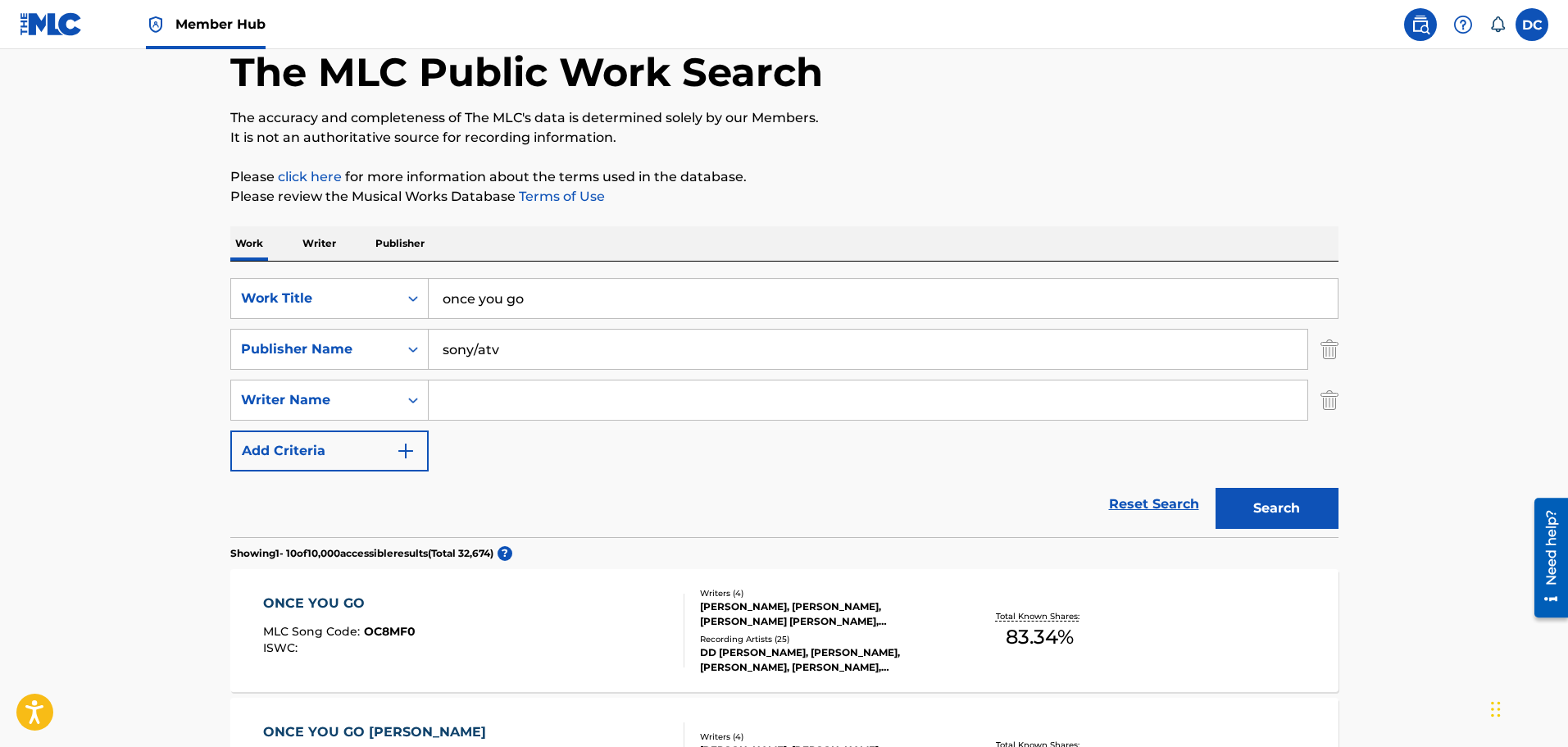
scroll to position [164, 0]
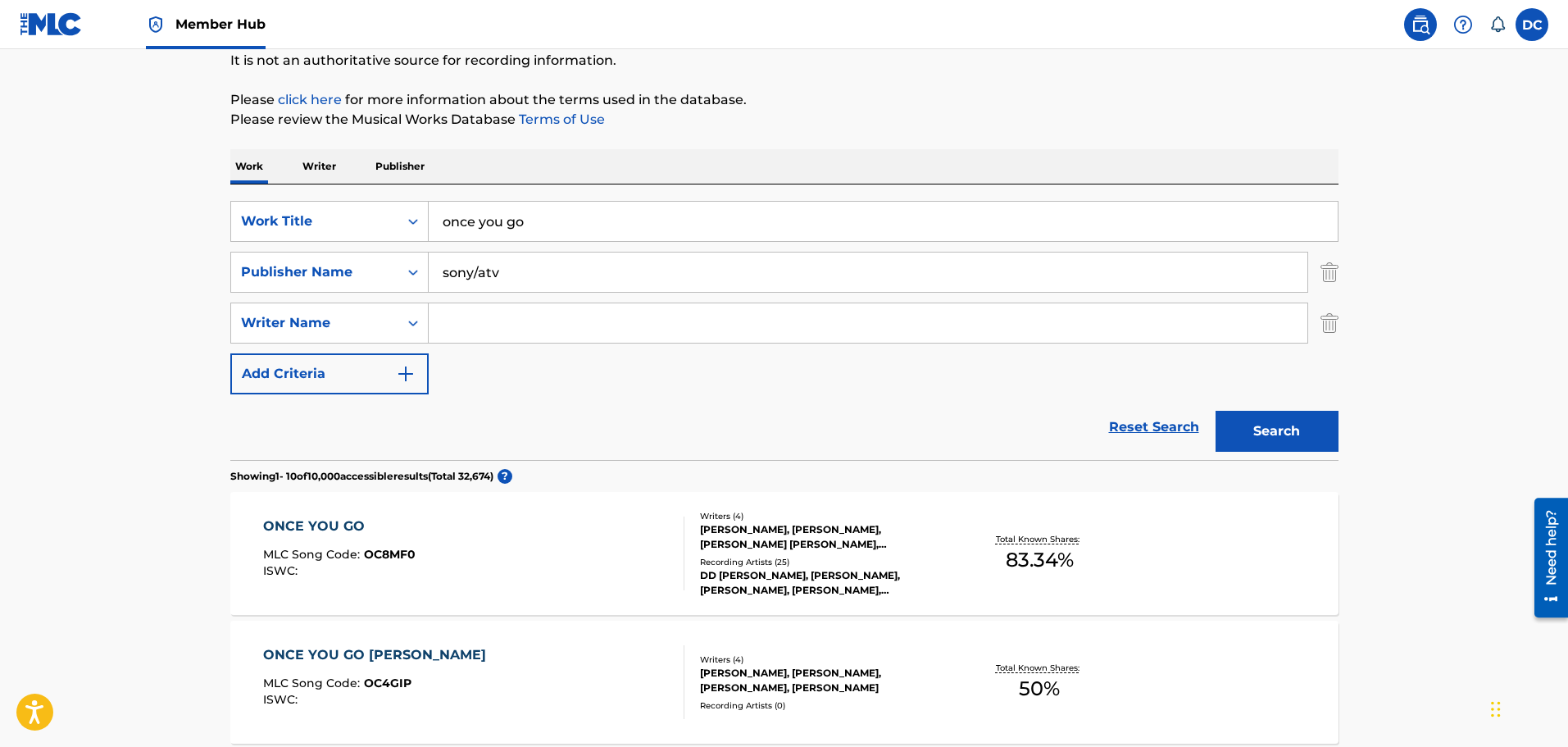
click at [546, 542] on div "ONCE YOU GO MLC Song Code : OC8MF0 ISWC :" at bounding box center [474, 553] width 421 height 74
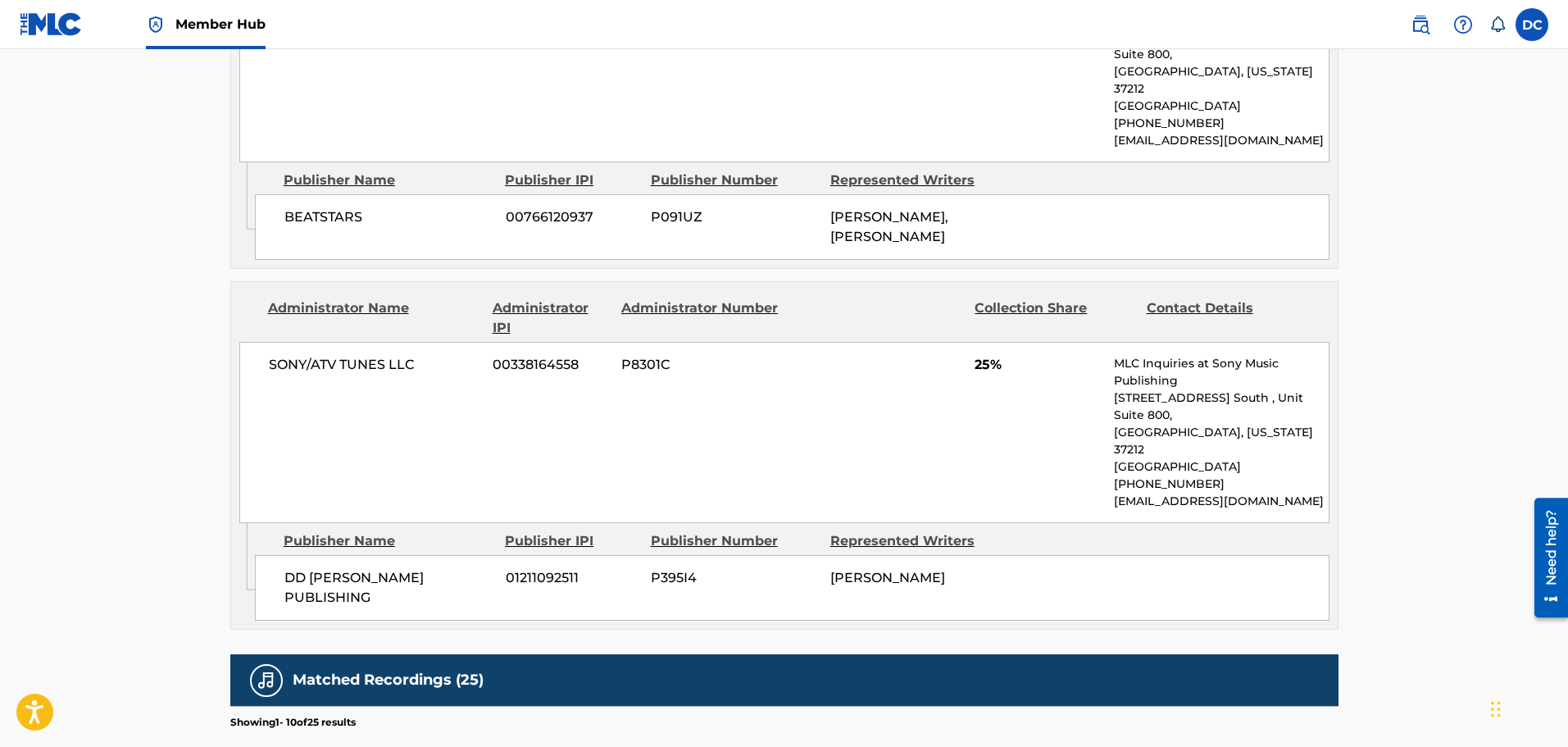
scroll to position [1312, 0]
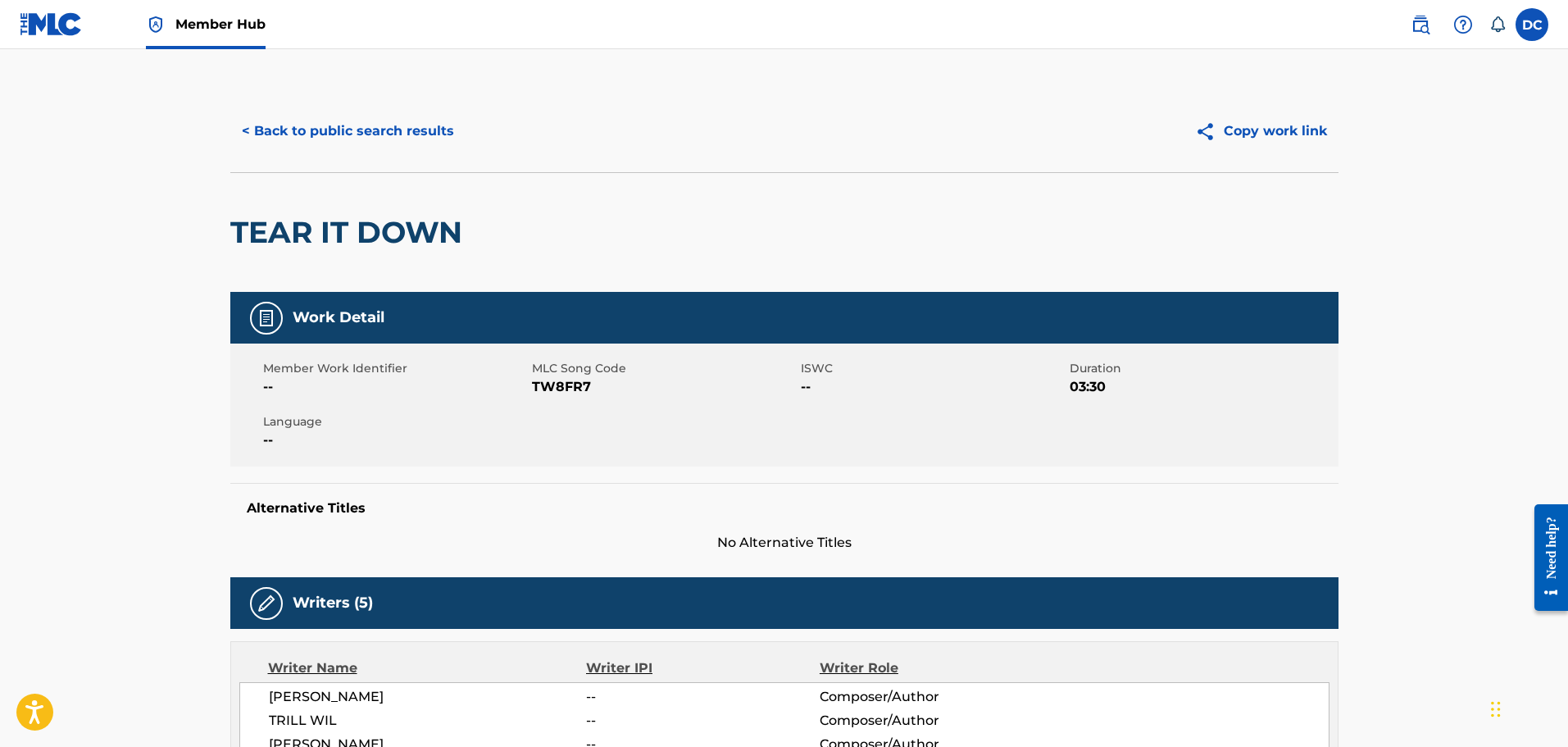
click at [409, 108] on div "< Back to public search results Copy work link" at bounding box center [785, 131] width 1109 height 82
click at [402, 129] on button "< Back to public search results" at bounding box center [348, 131] width 235 height 41
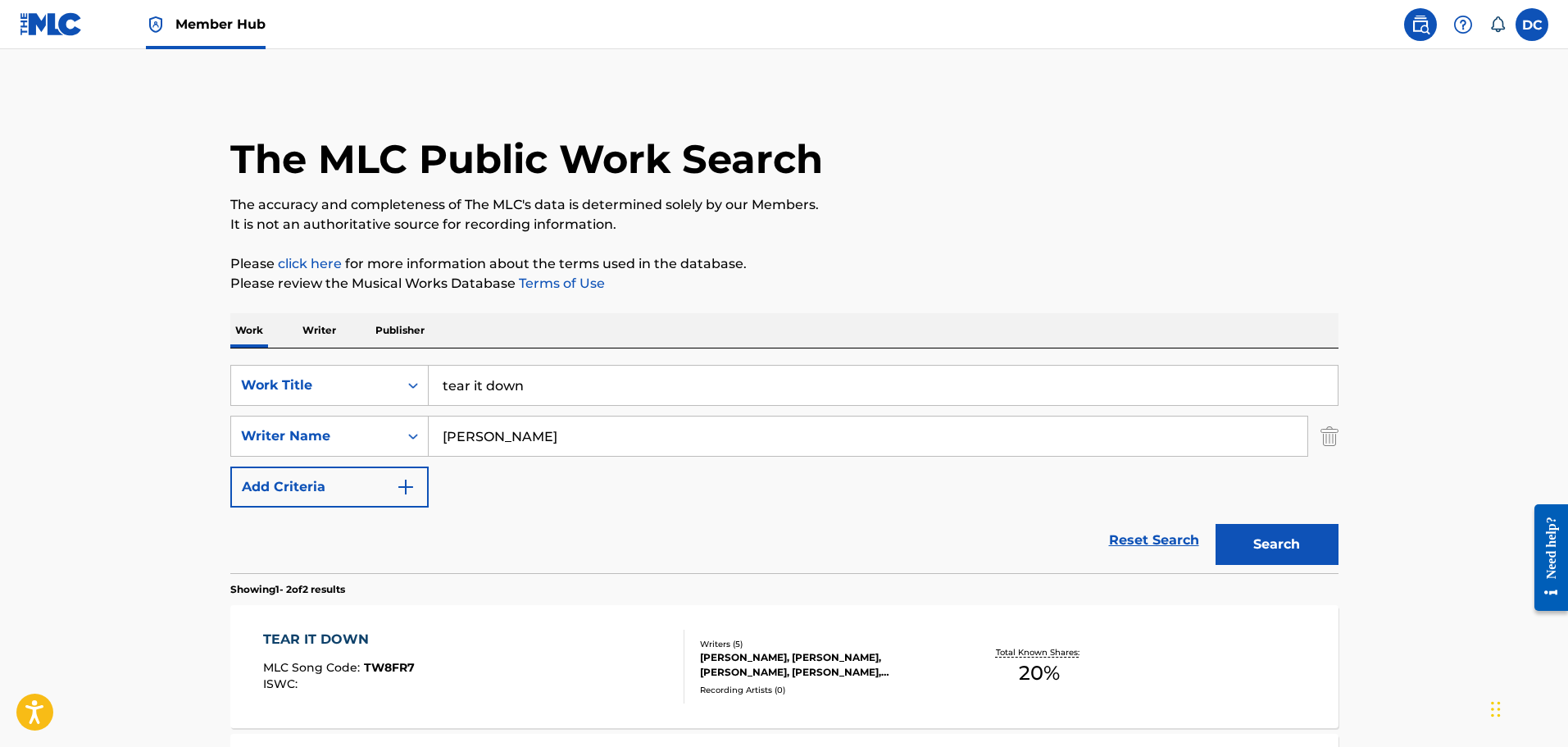
scroll to position [180, 0]
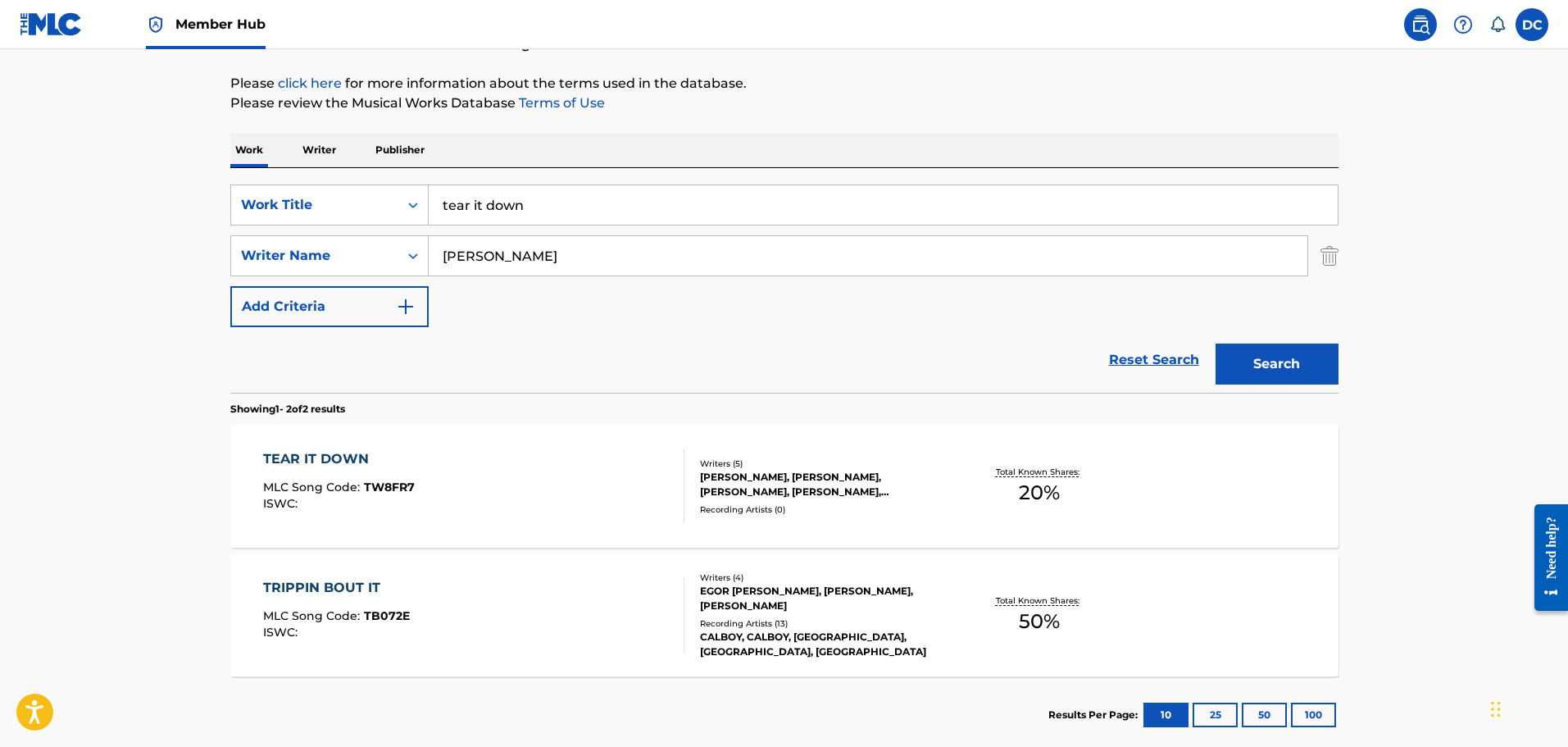
click at [610, 211] on input "tear it down" at bounding box center [884, 204] width 909 height 39
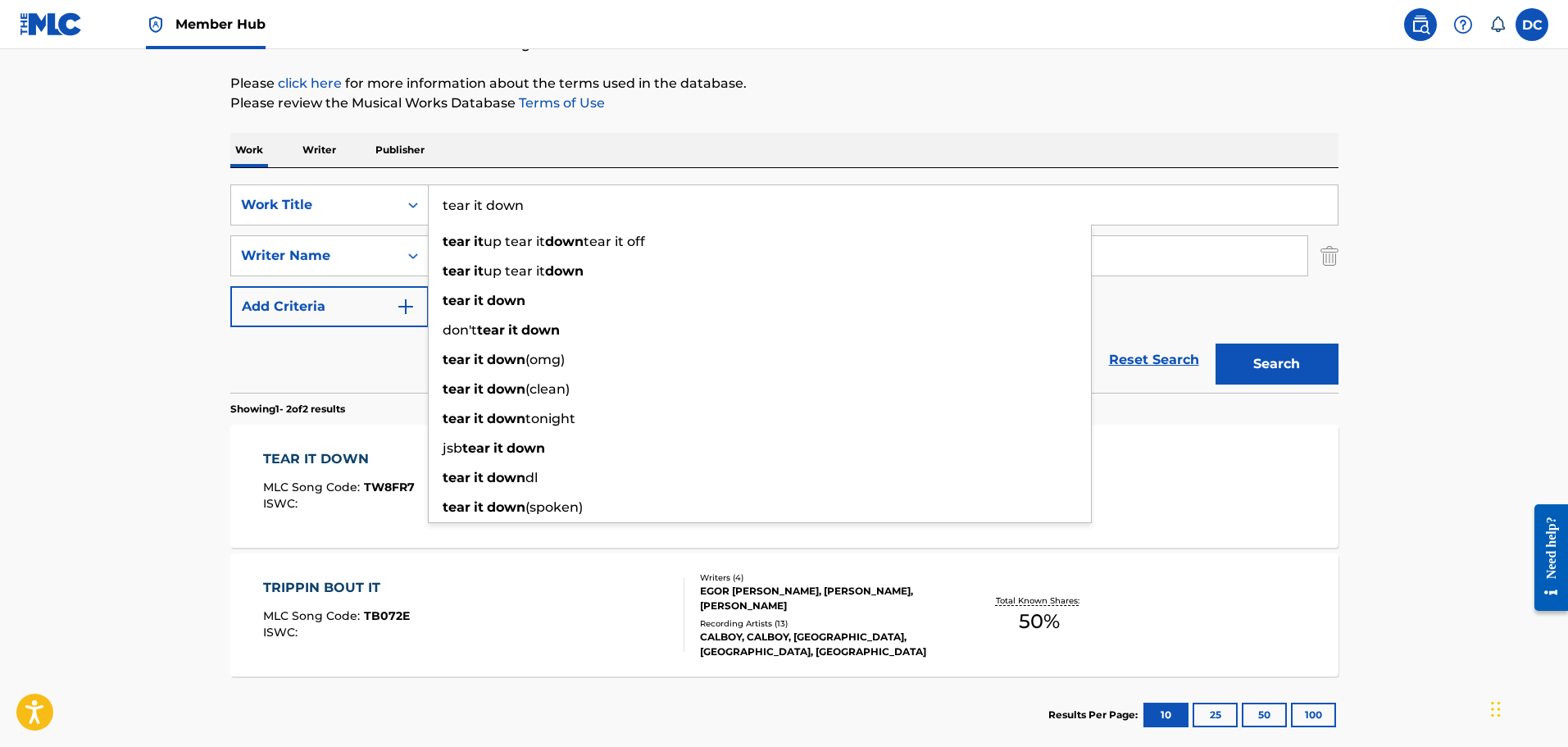
click at [610, 211] on input "tear it down" at bounding box center [884, 204] width 909 height 39
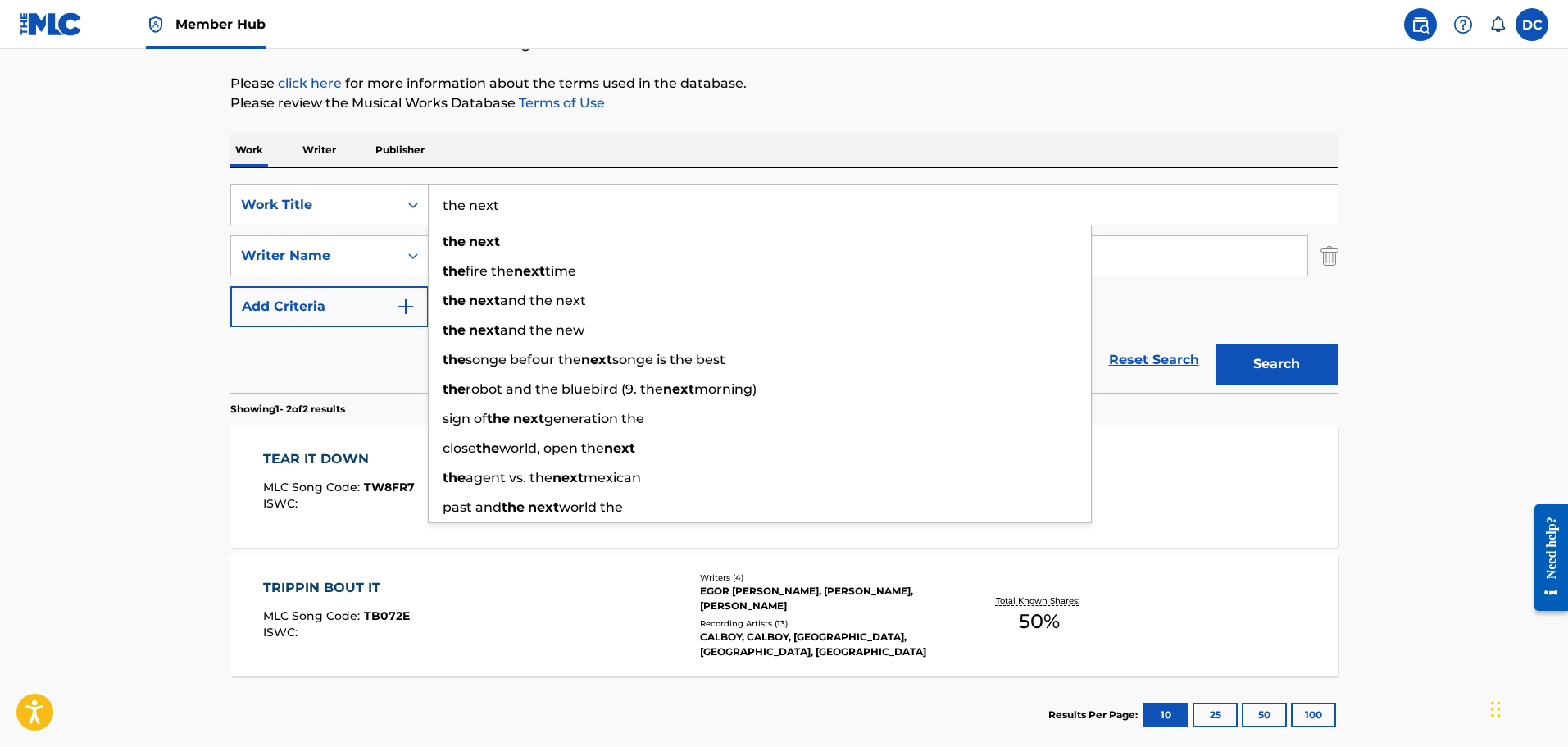
type input "the next"
click at [1216, 344] on button "Search" at bounding box center [1278, 364] width 123 height 41
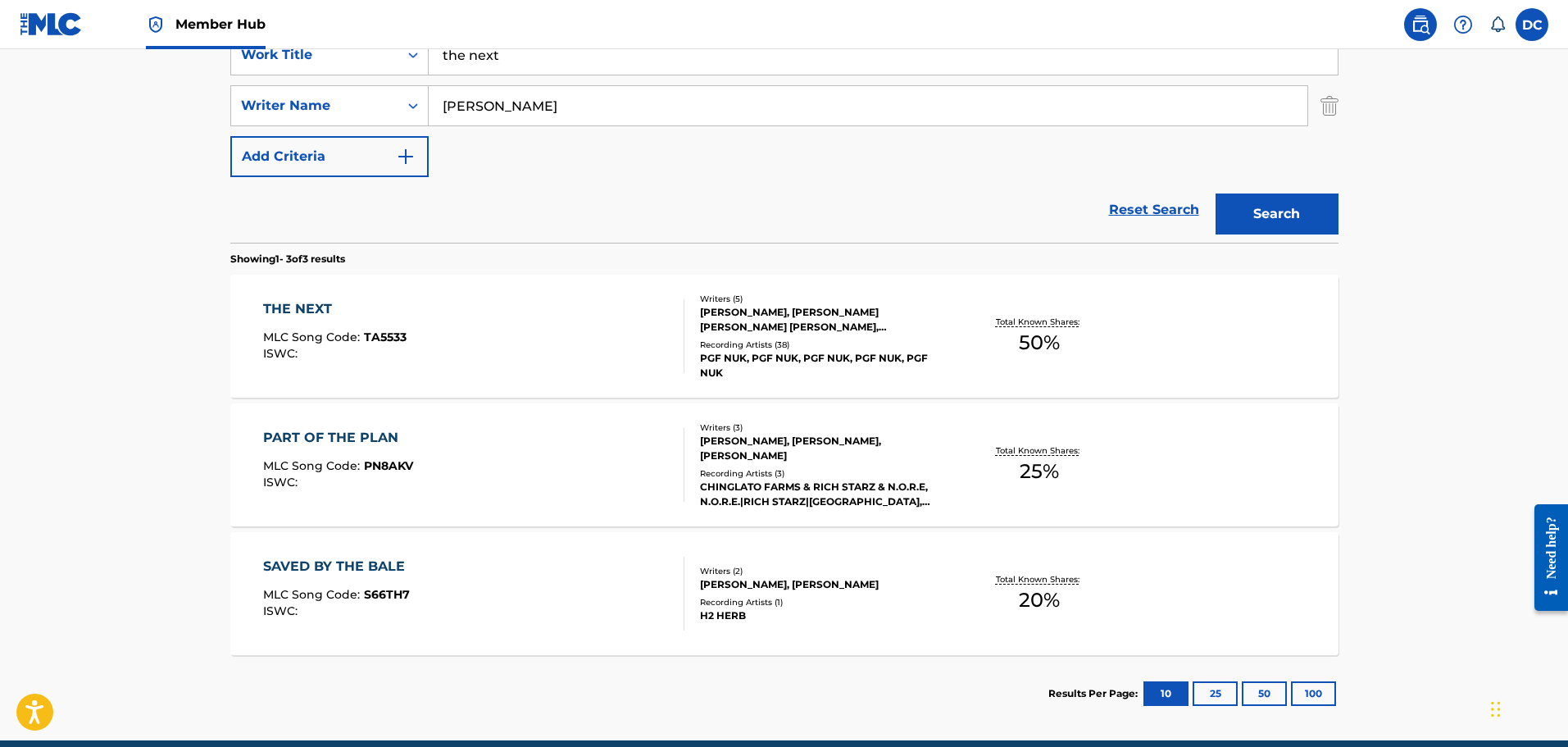
scroll to position [345, 0]
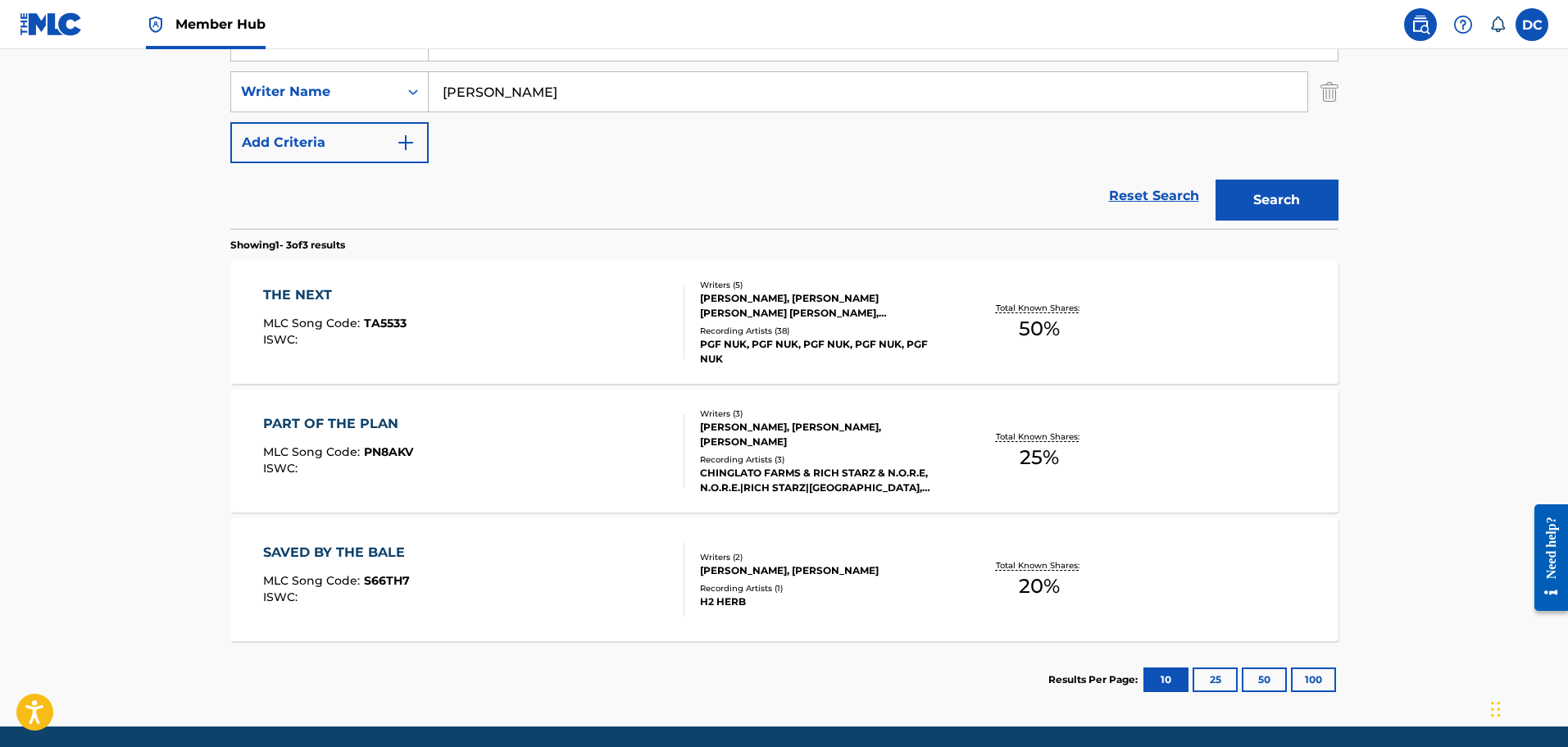
click at [514, 340] on div "THE NEXT MLC Song Code : TA5533 ISWC :" at bounding box center [474, 323] width 421 height 74
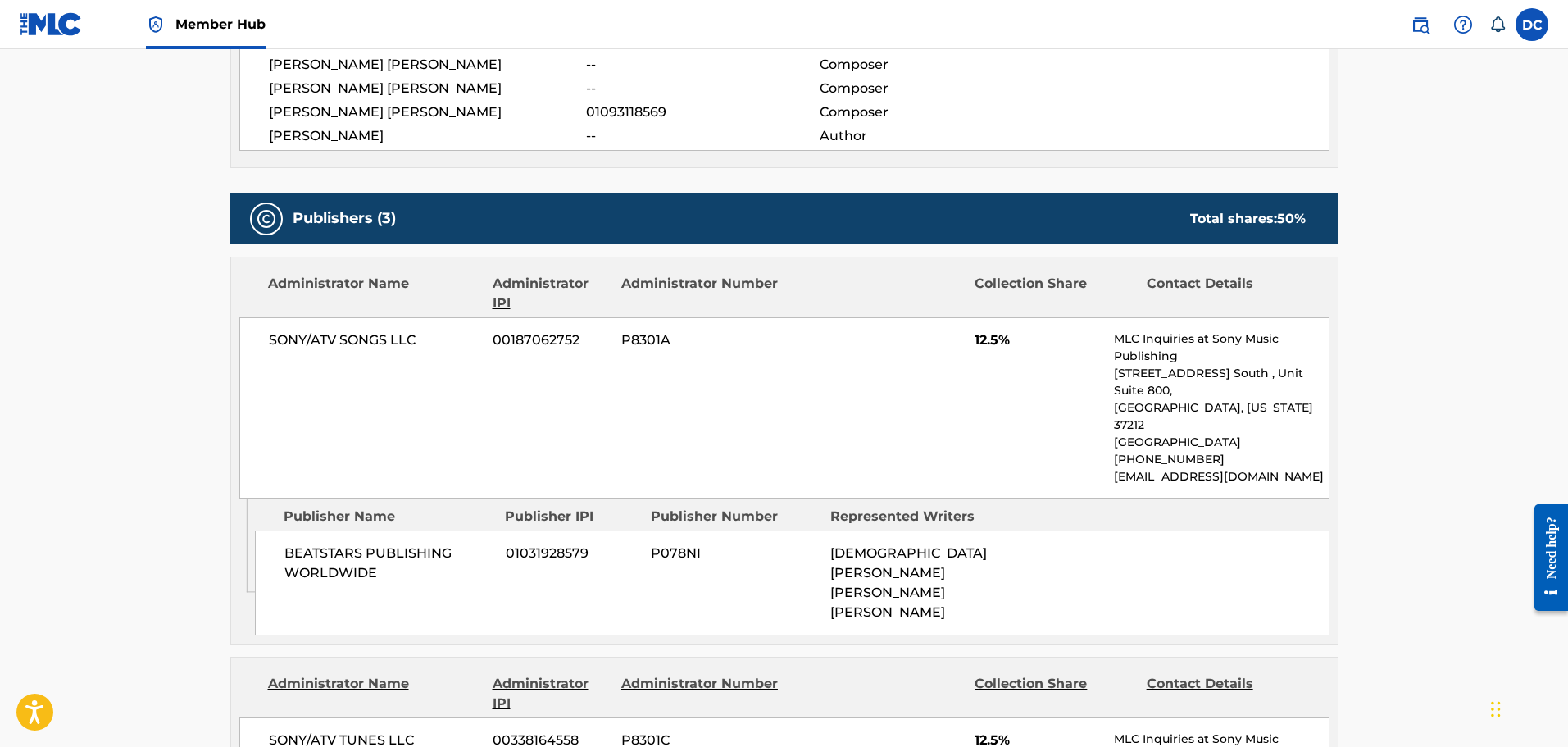
scroll to position [902, 0]
